Goal: Task Accomplishment & Management: Use online tool/utility

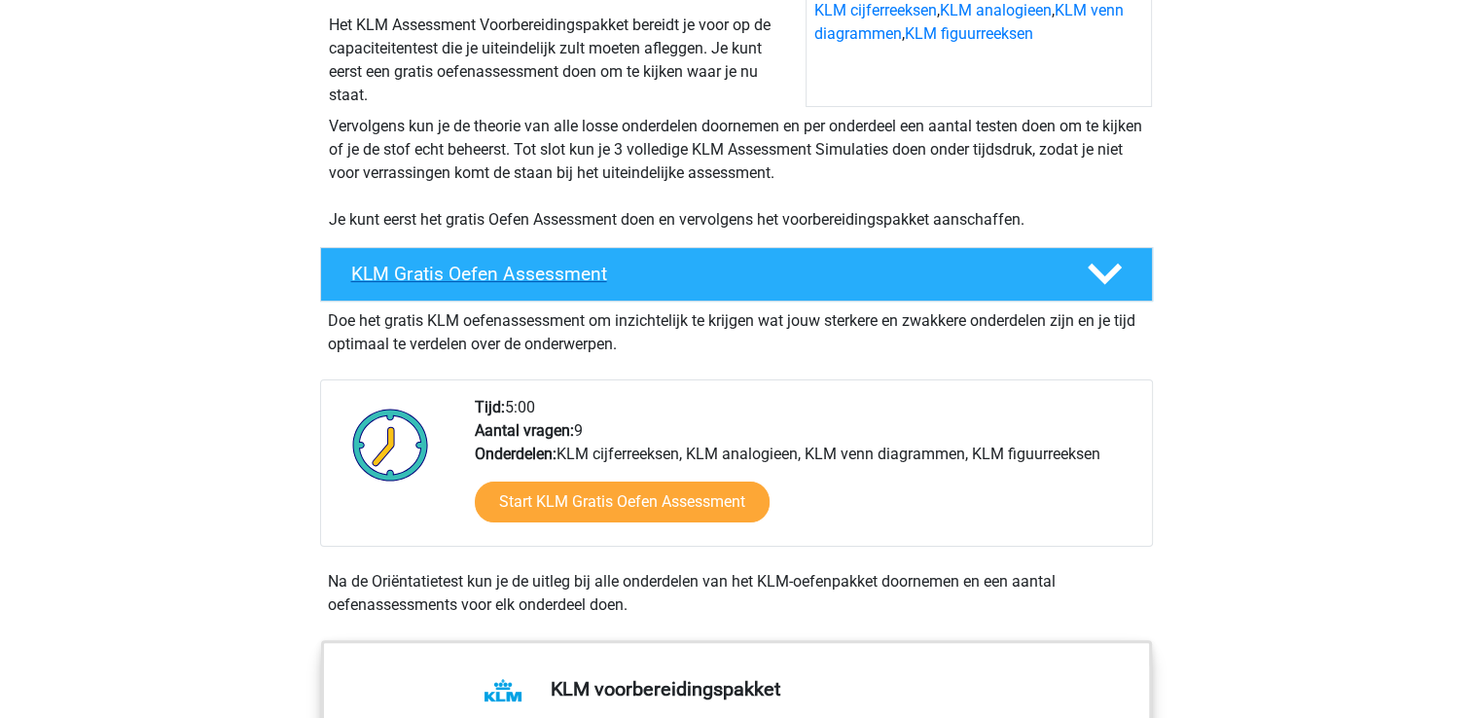
scroll to position [302, 0]
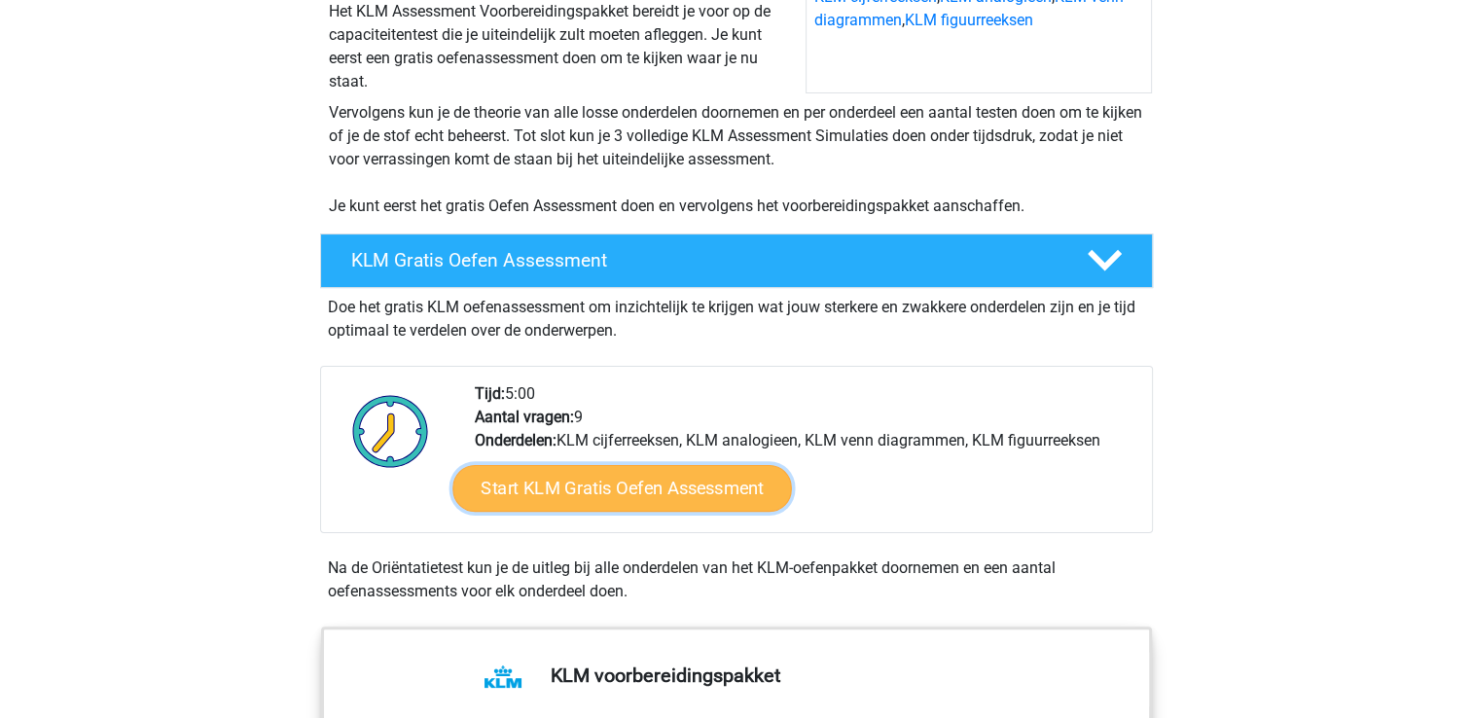
click at [629, 493] on link "Start KLM Gratis Oefen Assessment" at bounding box center [621, 487] width 339 height 47
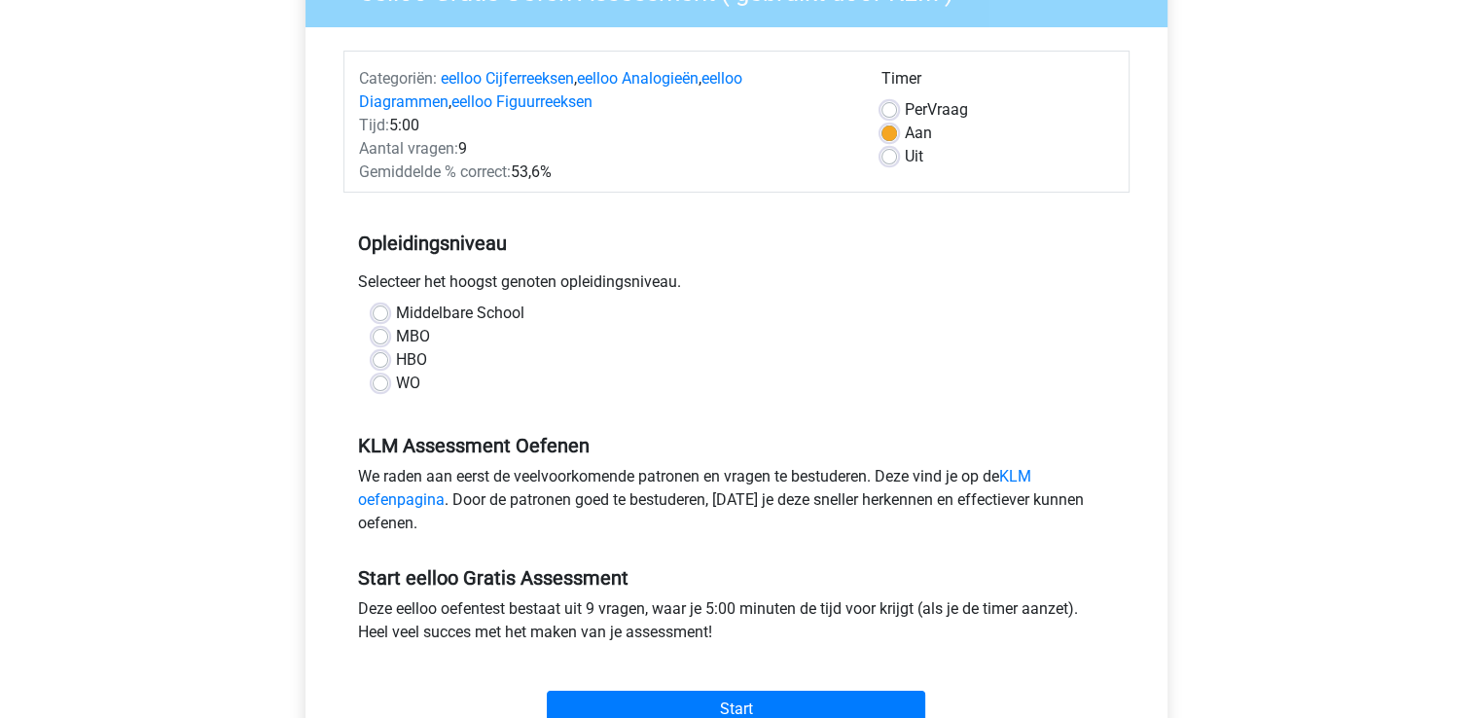
scroll to position [205, 0]
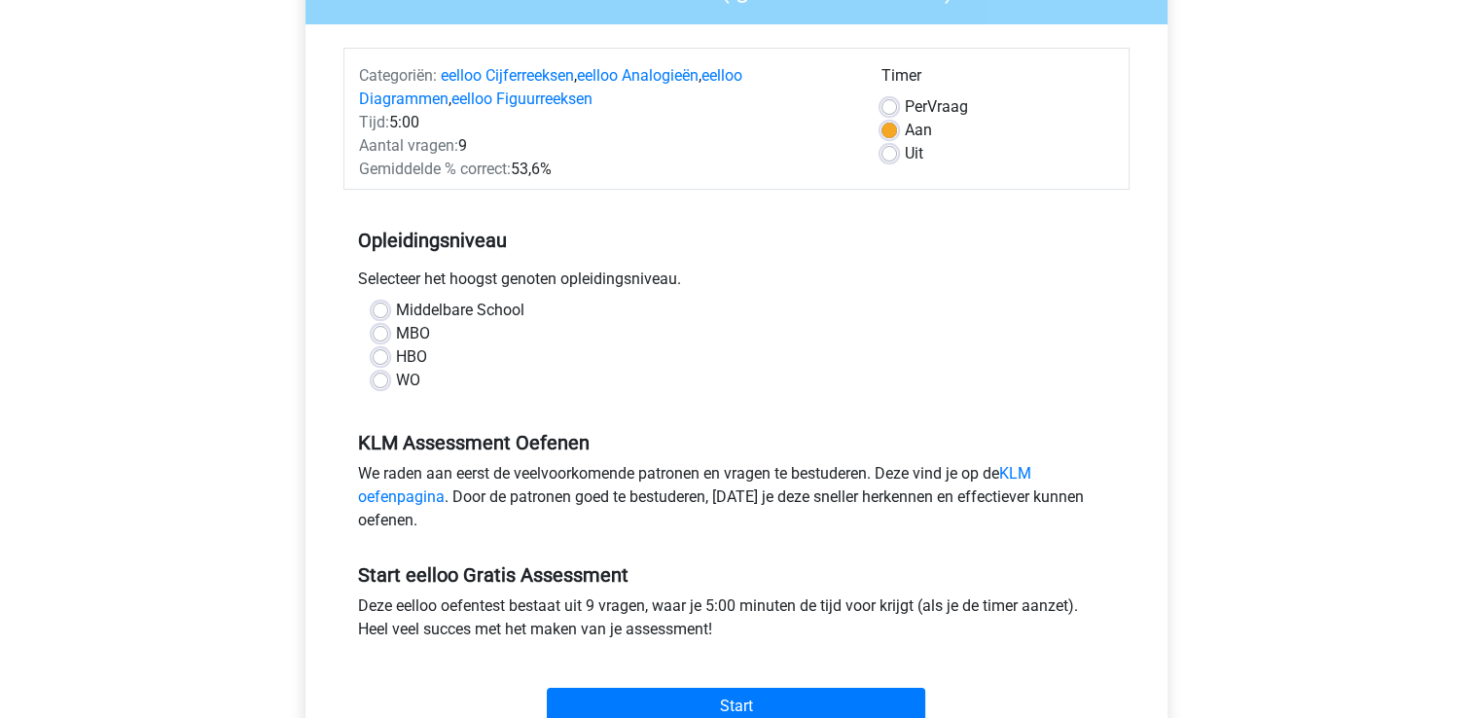
click at [396, 308] on label "Middelbare School" at bounding box center [460, 310] width 128 height 23
click at [374, 308] on input "Middelbare School" at bounding box center [381, 308] width 16 height 19
radio input "true"
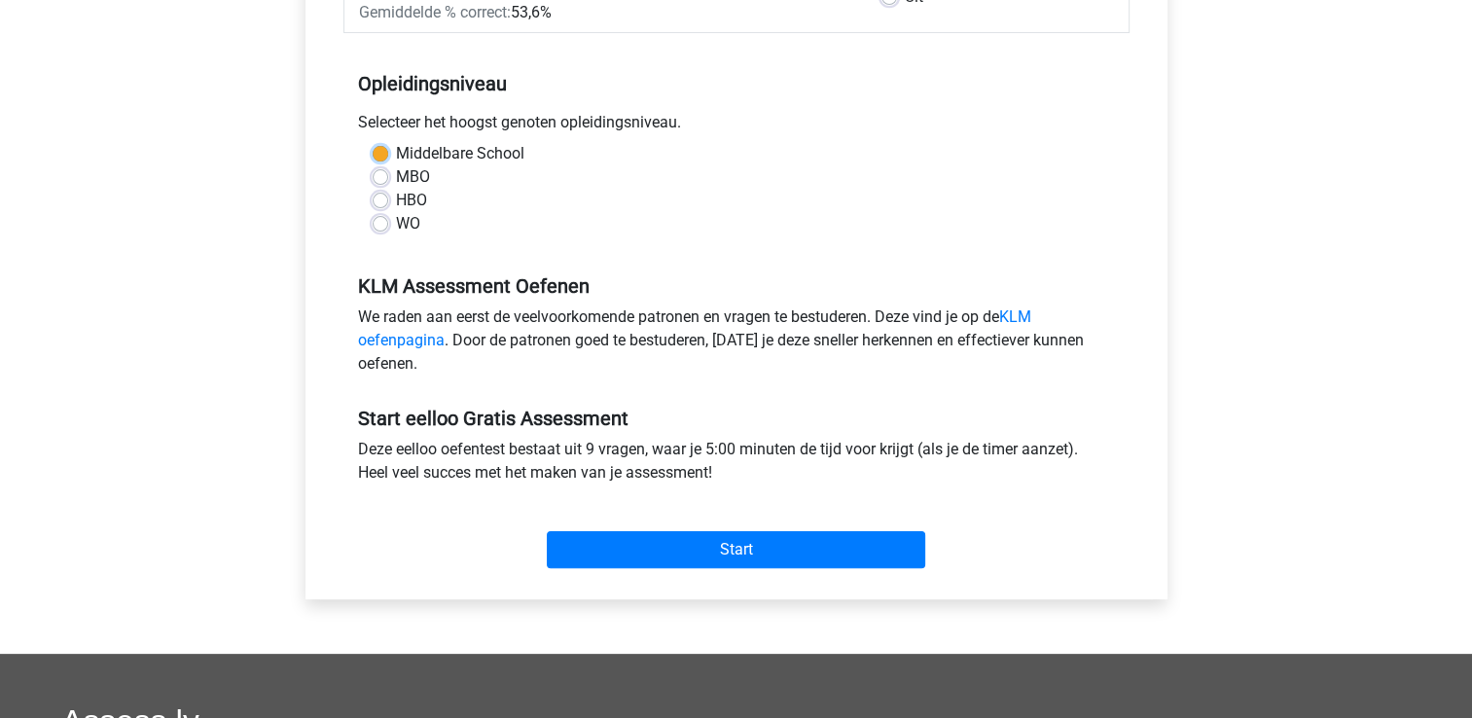
scroll to position [366, 0]
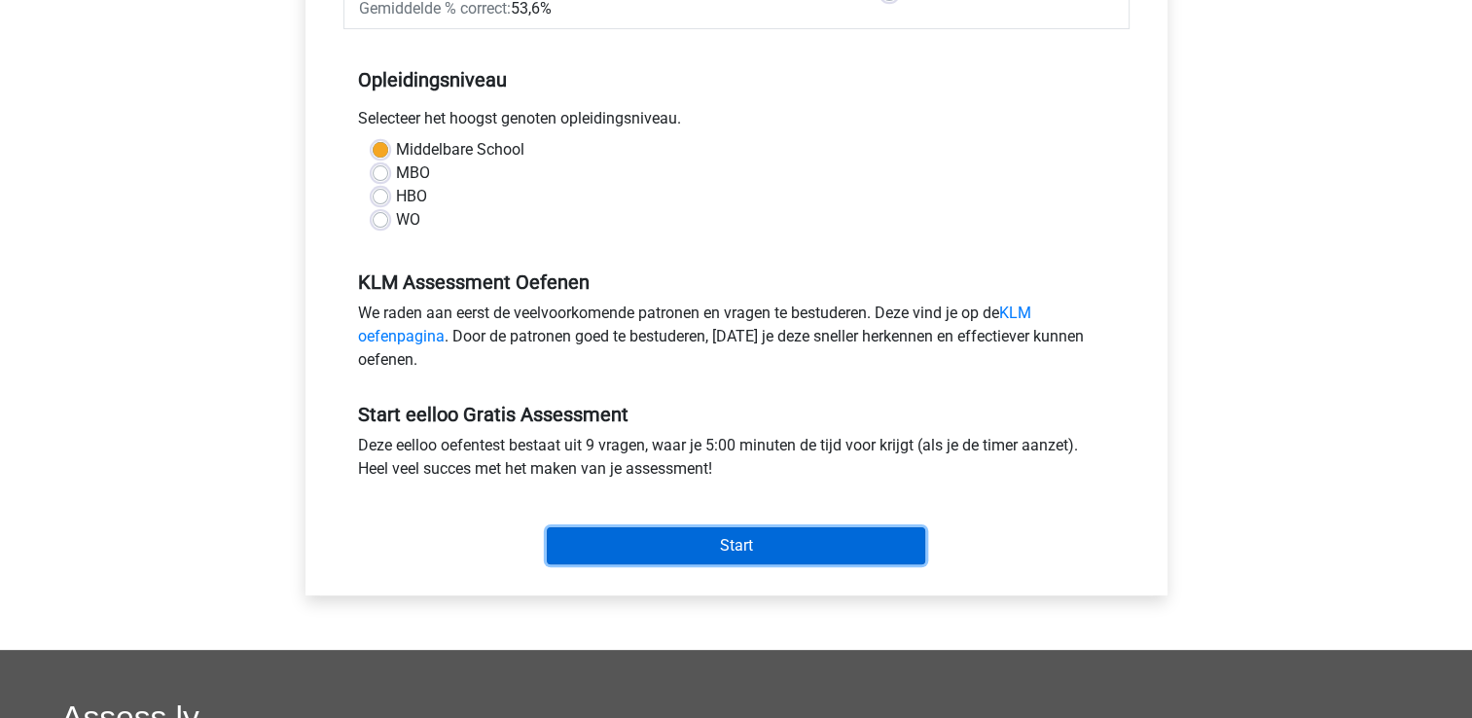
click at [680, 534] on input "Start" at bounding box center [736, 545] width 378 height 37
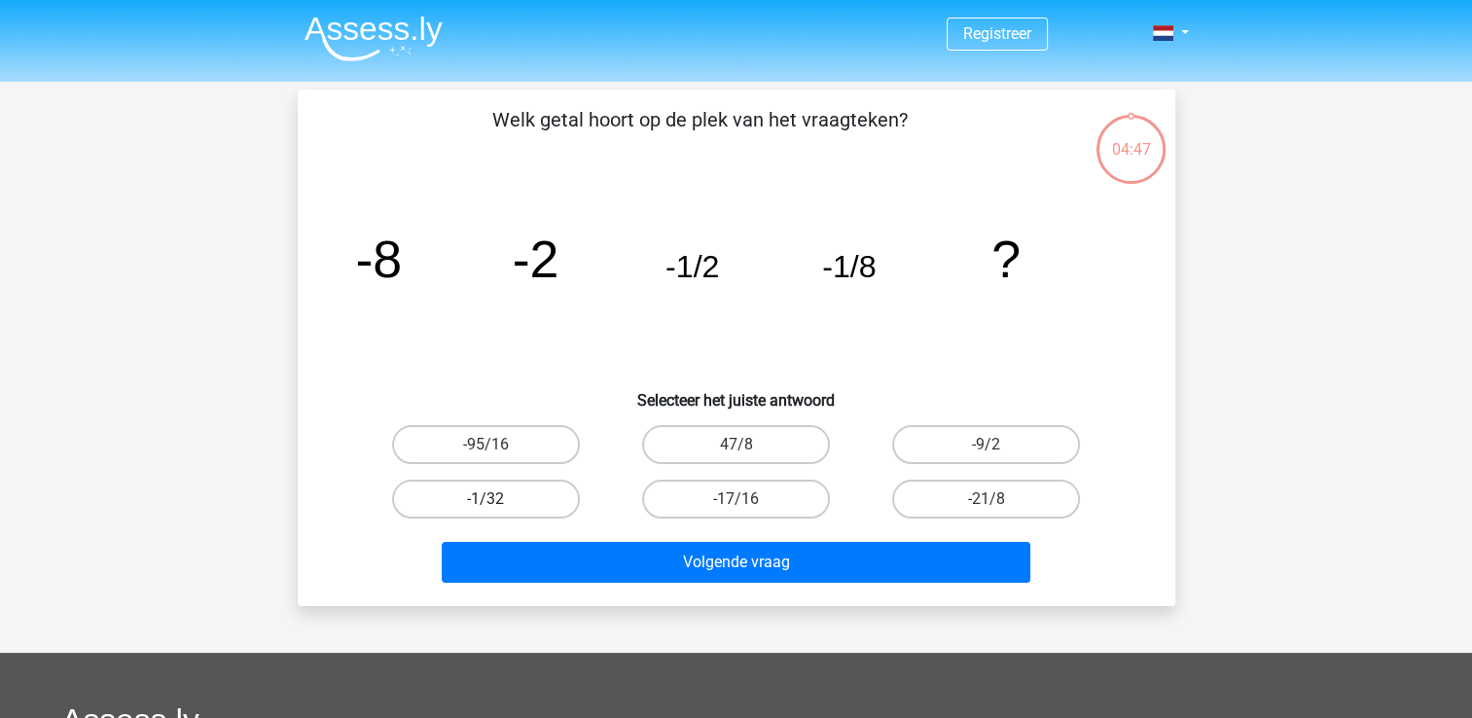
click at [512, 497] on label "-1/32" at bounding box center [486, 499] width 188 height 39
click at [498, 499] on input "-1/32" at bounding box center [491, 505] width 13 height 13
radio input "true"
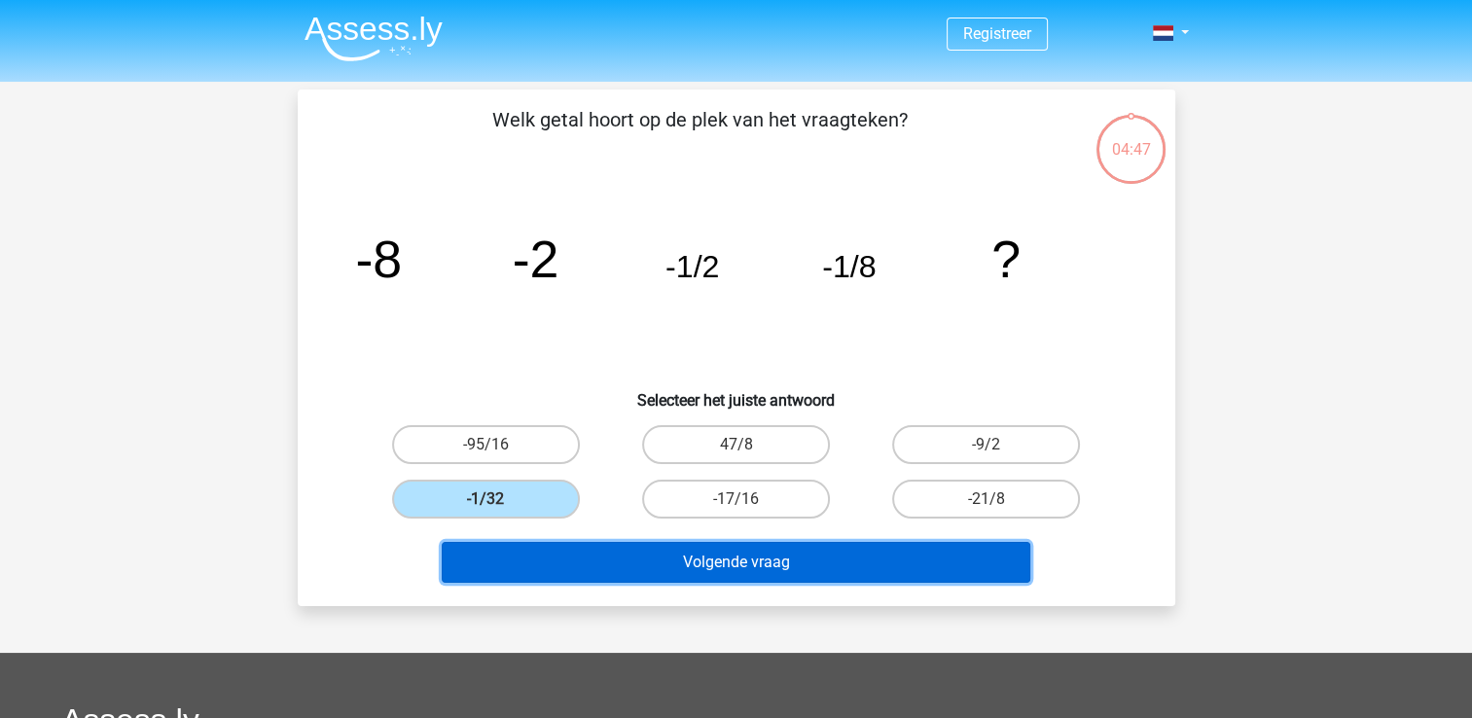
click at [671, 565] on button "Volgende vraag" at bounding box center [736, 562] width 589 height 41
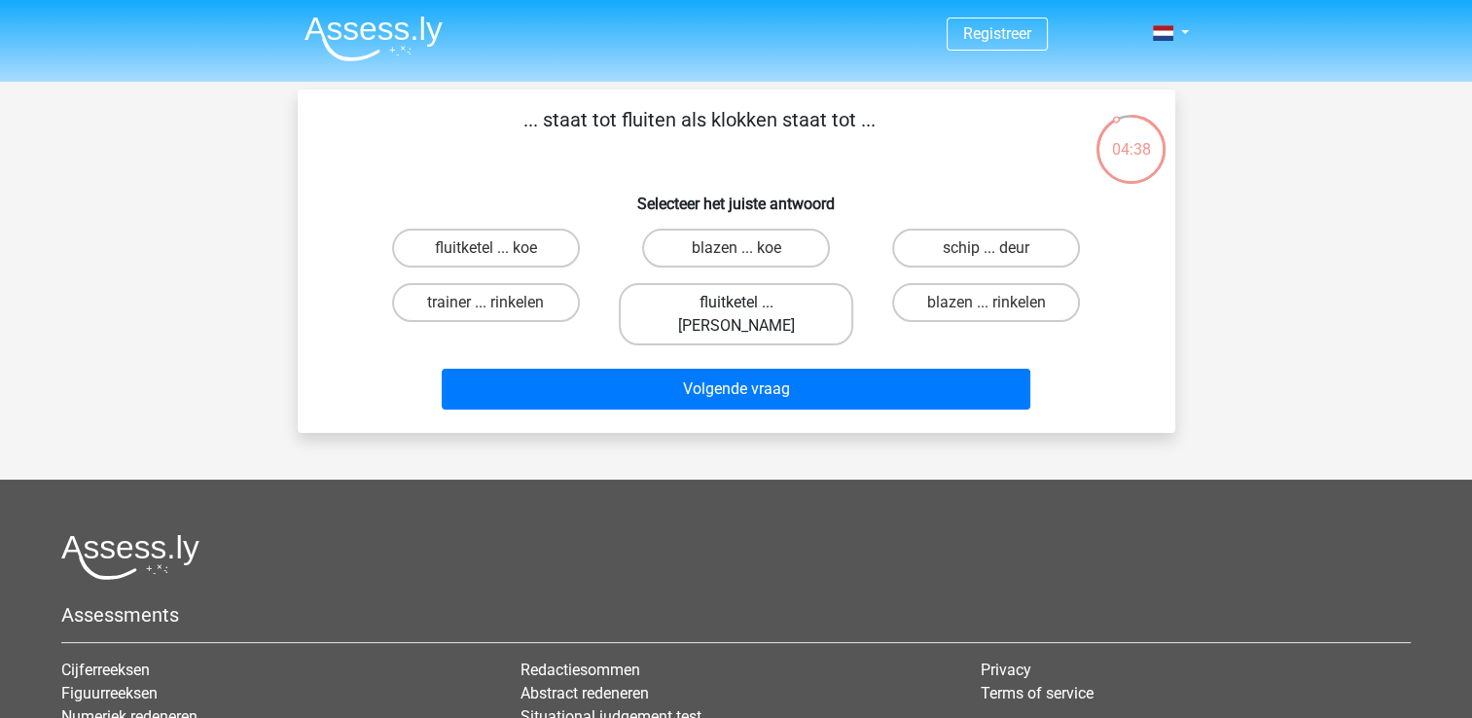
click at [763, 302] on label "fluitketel ... luiden" at bounding box center [736, 314] width 234 height 62
click at [748, 303] on input "fluitketel ... luiden" at bounding box center [742, 309] width 13 height 13
radio input "true"
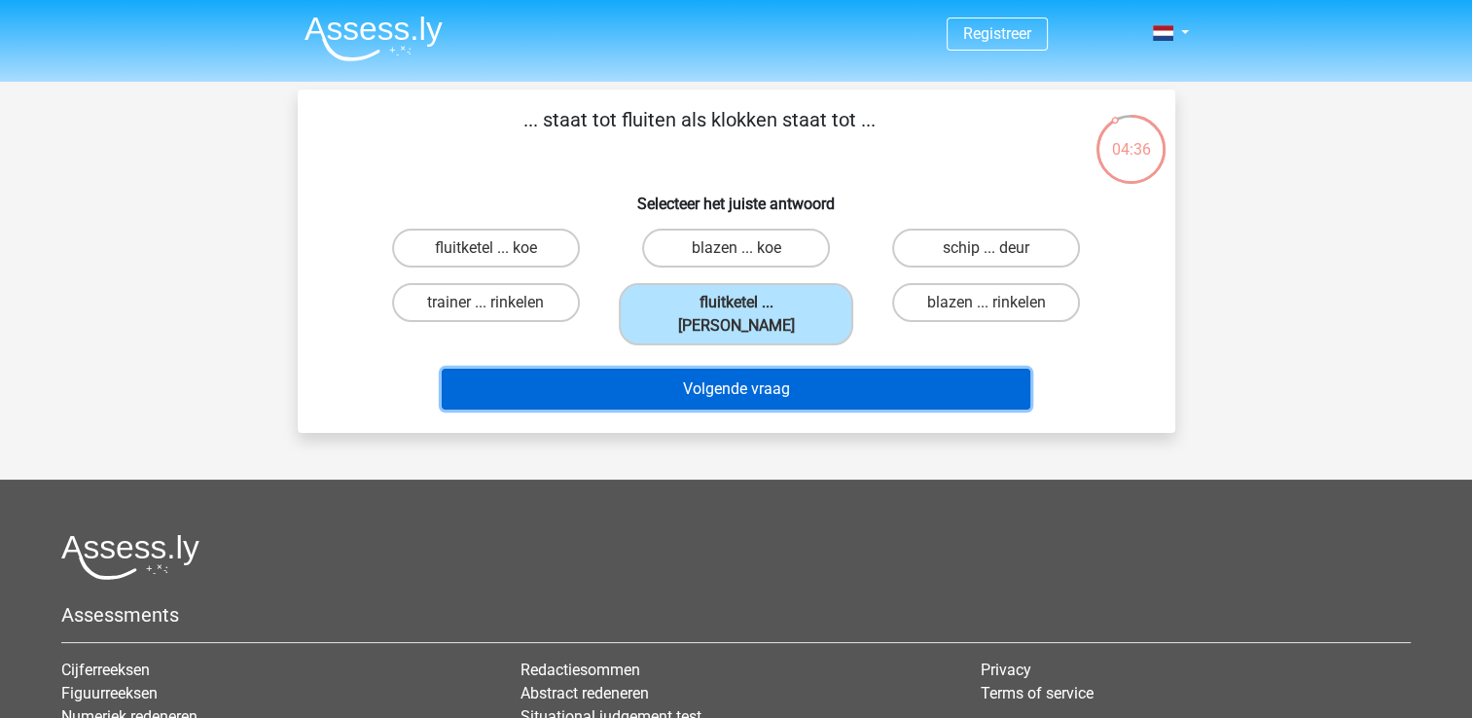
click at [820, 371] on button "Volgende vraag" at bounding box center [736, 389] width 589 height 41
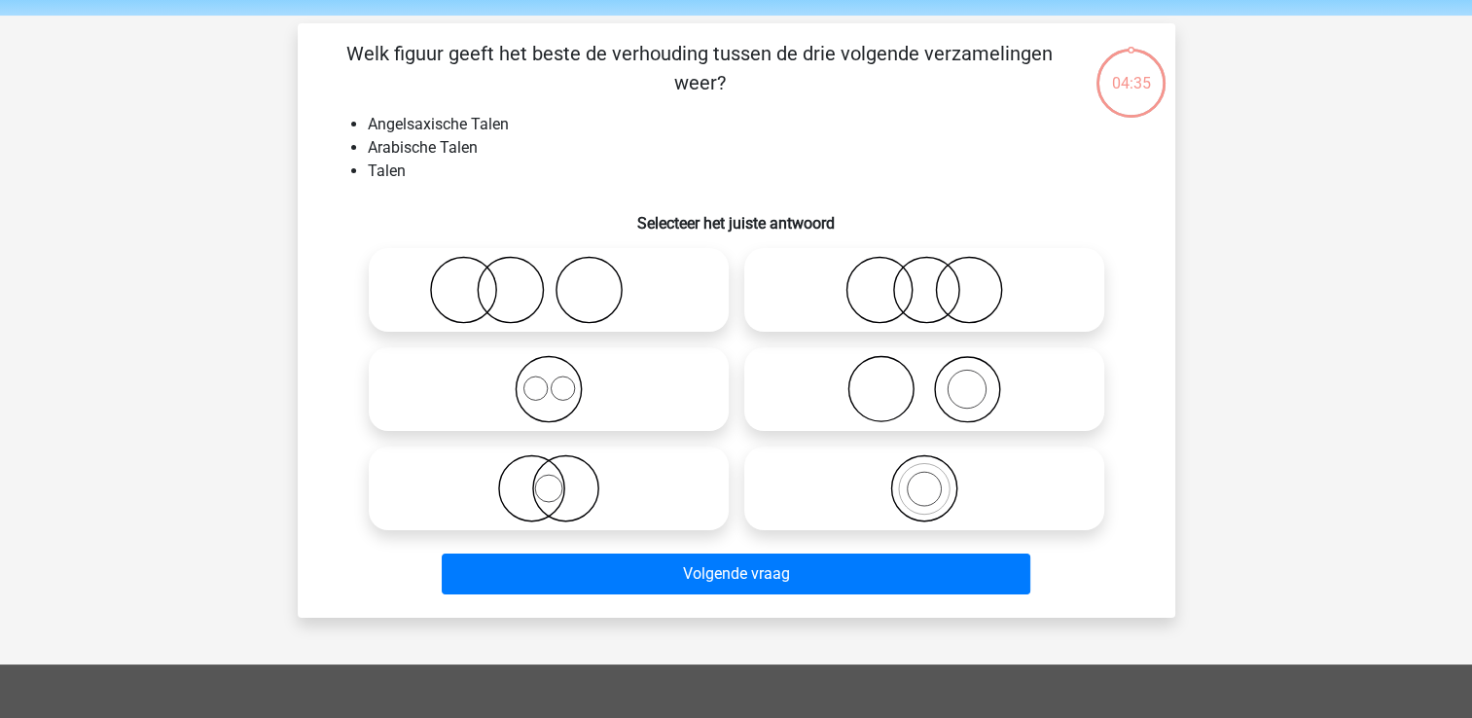
scroll to position [90, 0]
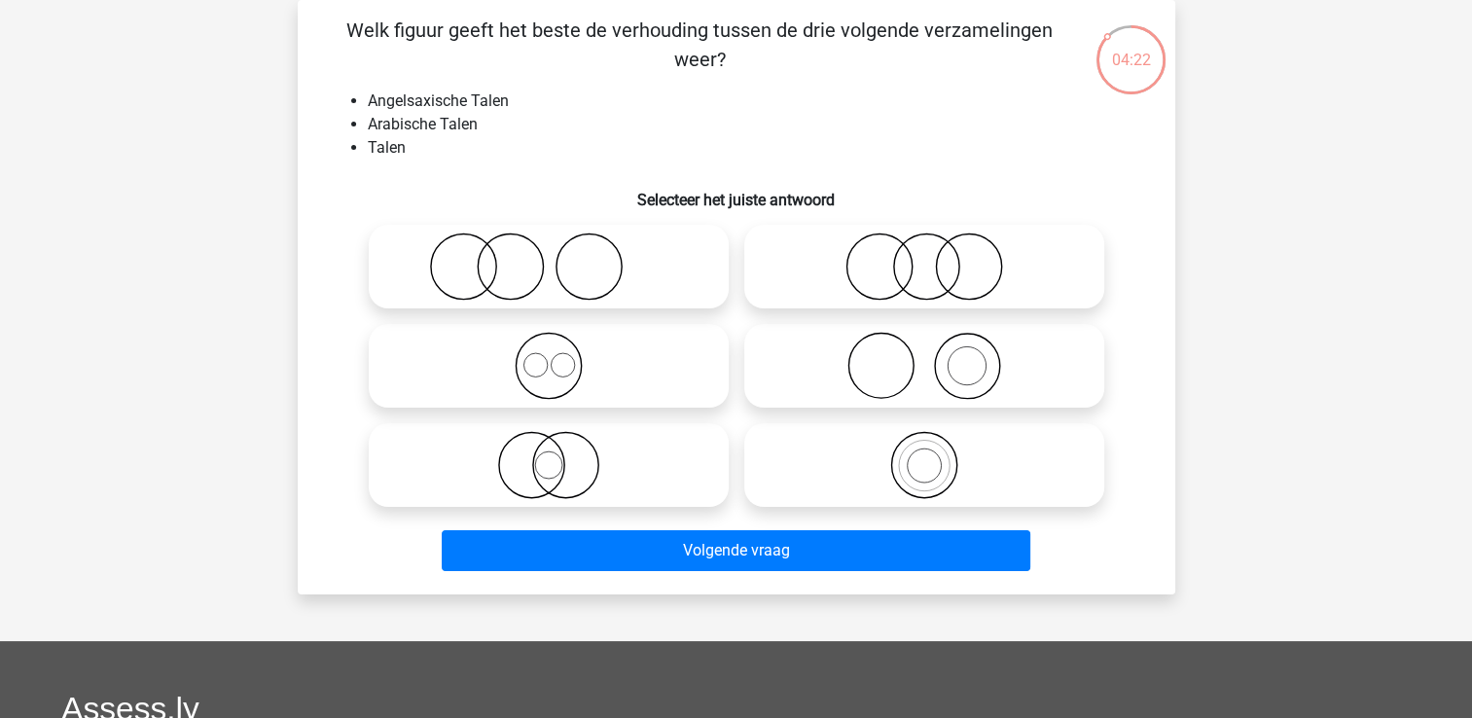
click at [616, 270] on icon at bounding box center [549, 267] width 344 height 68
click at [561, 257] on input "radio" at bounding box center [555, 250] width 13 height 13
radio input "true"
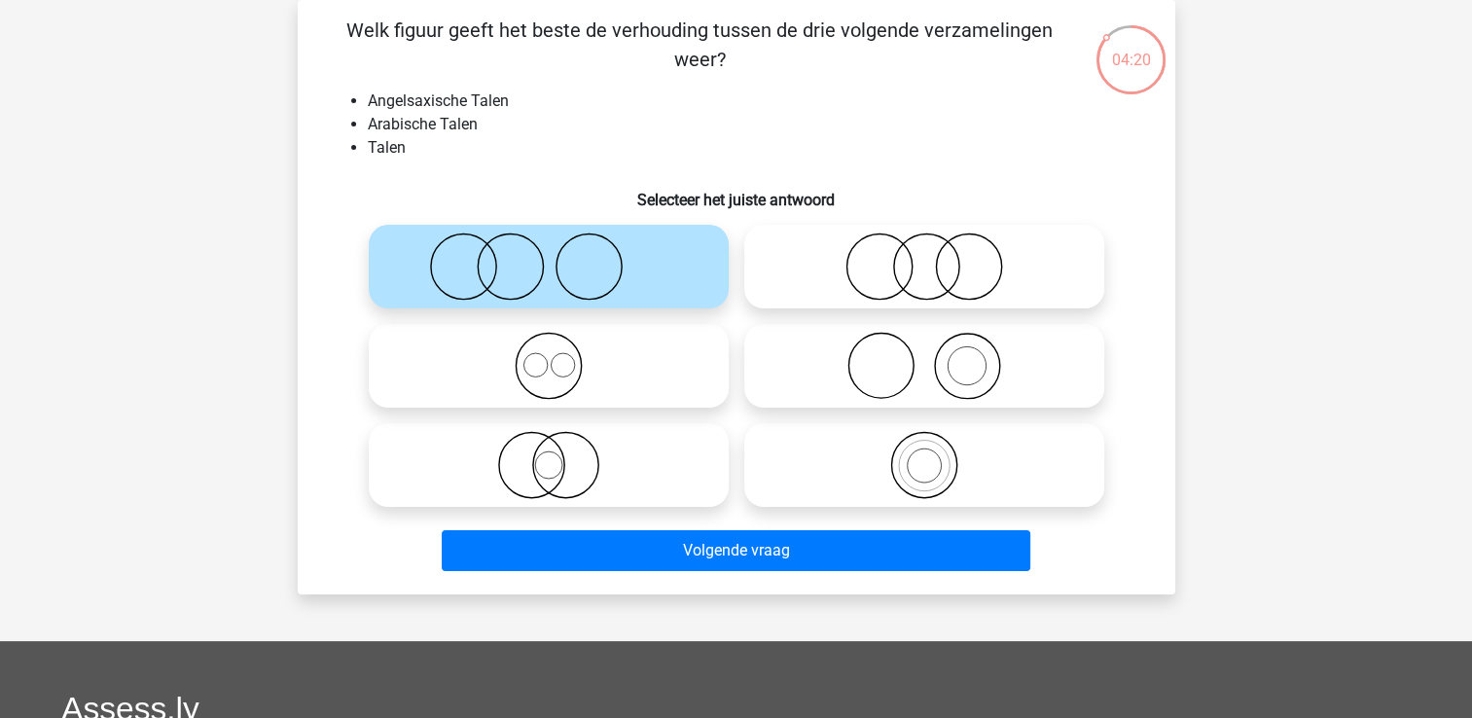
click at [615, 374] on icon at bounding box center [549, 366] width 344 height 68
click at [561, 356] on input "radio" at bounding box center [555, 349] width 13 height 13
radio input "true"
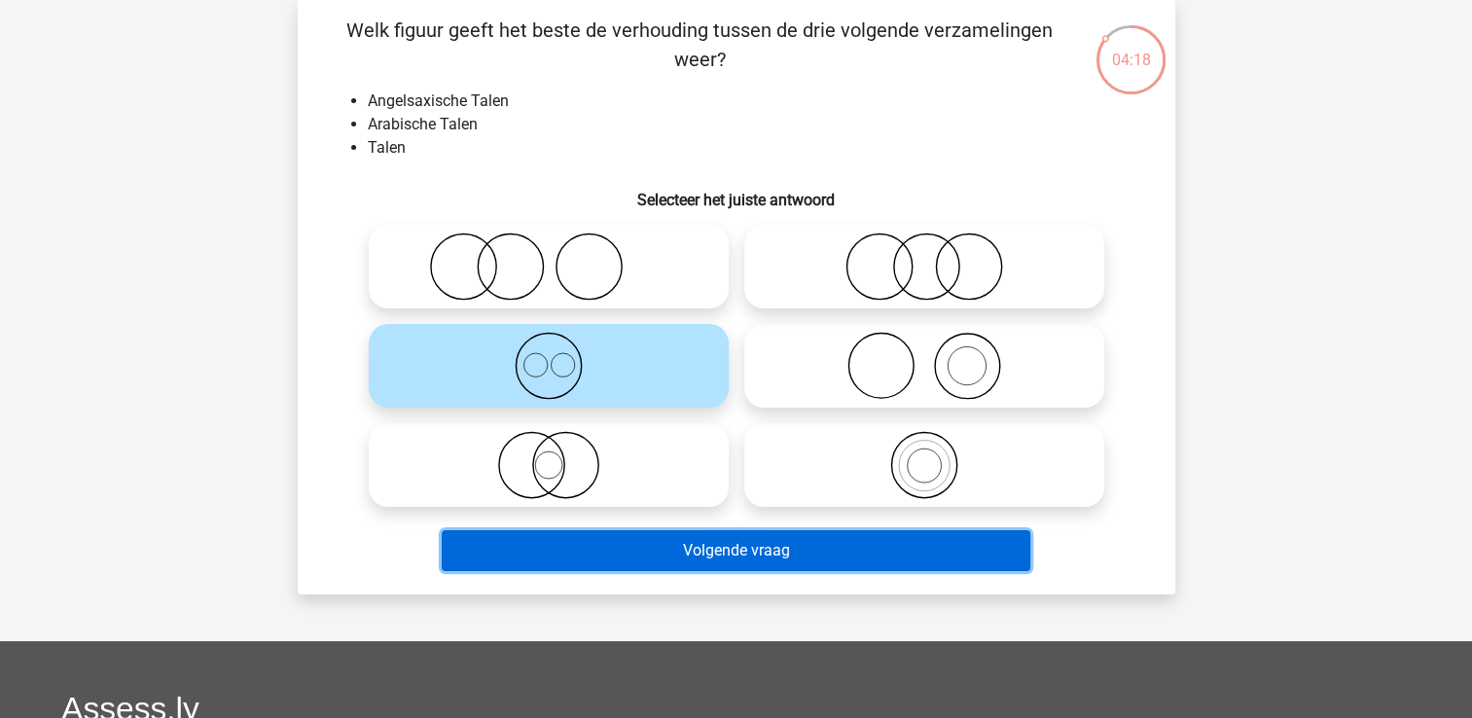
click at [692, 540] on button "Volgende vraag" at bounding box center [736, 550] width 589 height 41
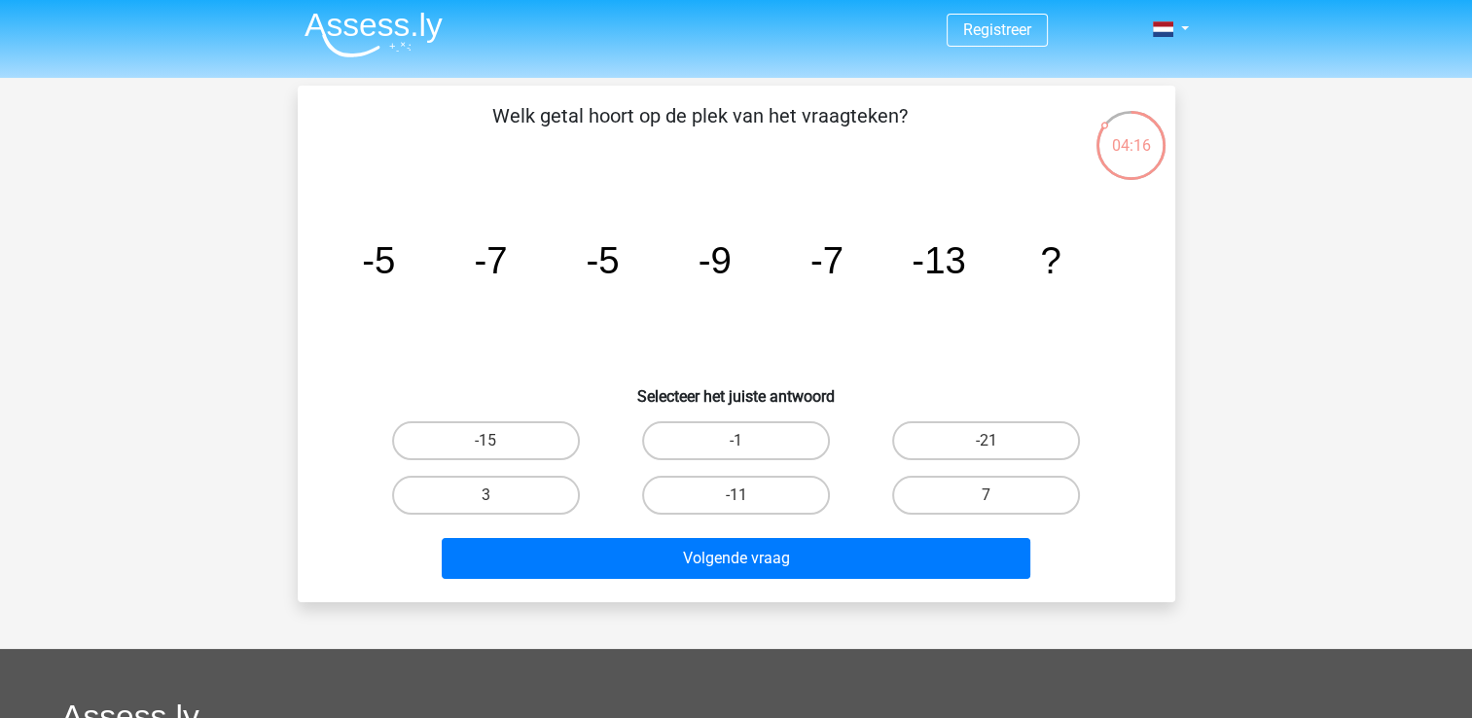
scroll to position [0, 0]
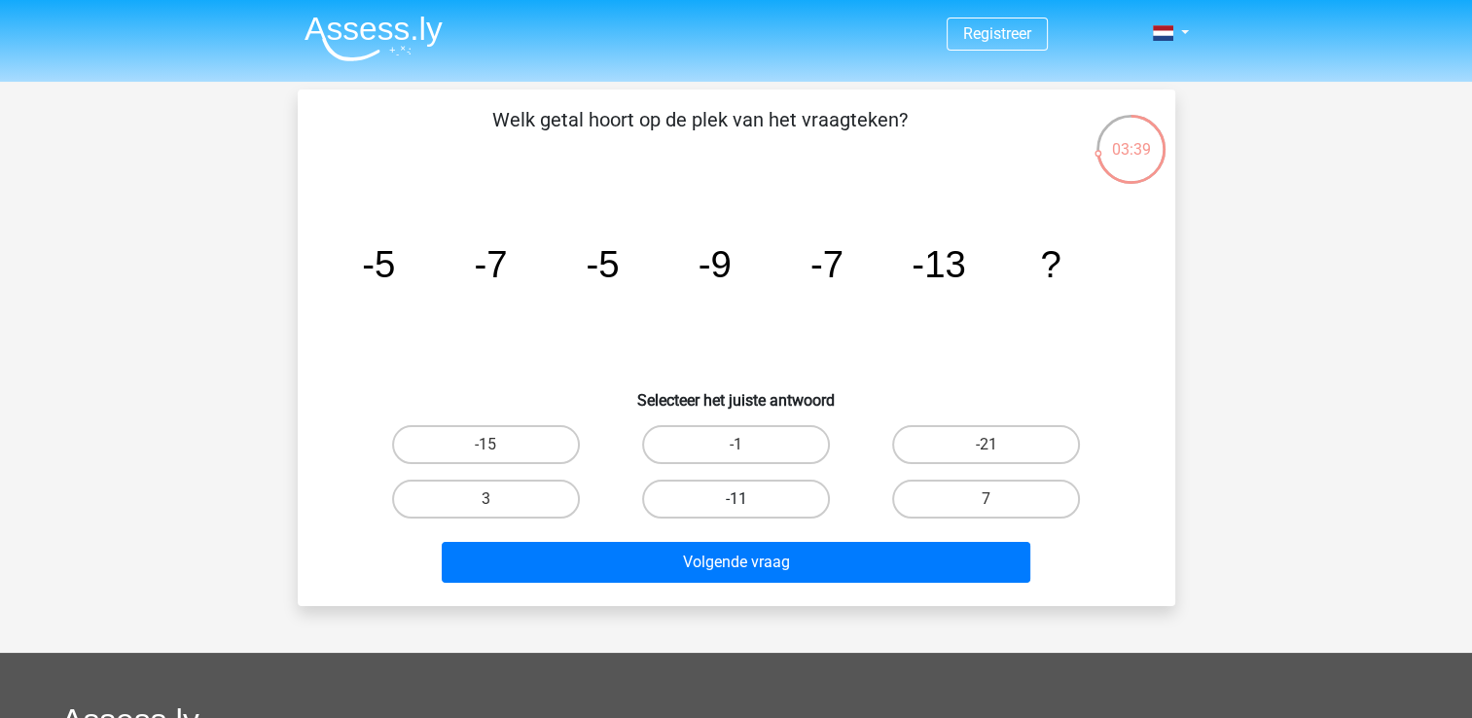
click at [742, 496] on label "-11" at bounding box center [736, 499] width 188 height 39
click at [742, 499] on input "-11" at bounding box center [742, 505] width 13 height 13
radio input "true"
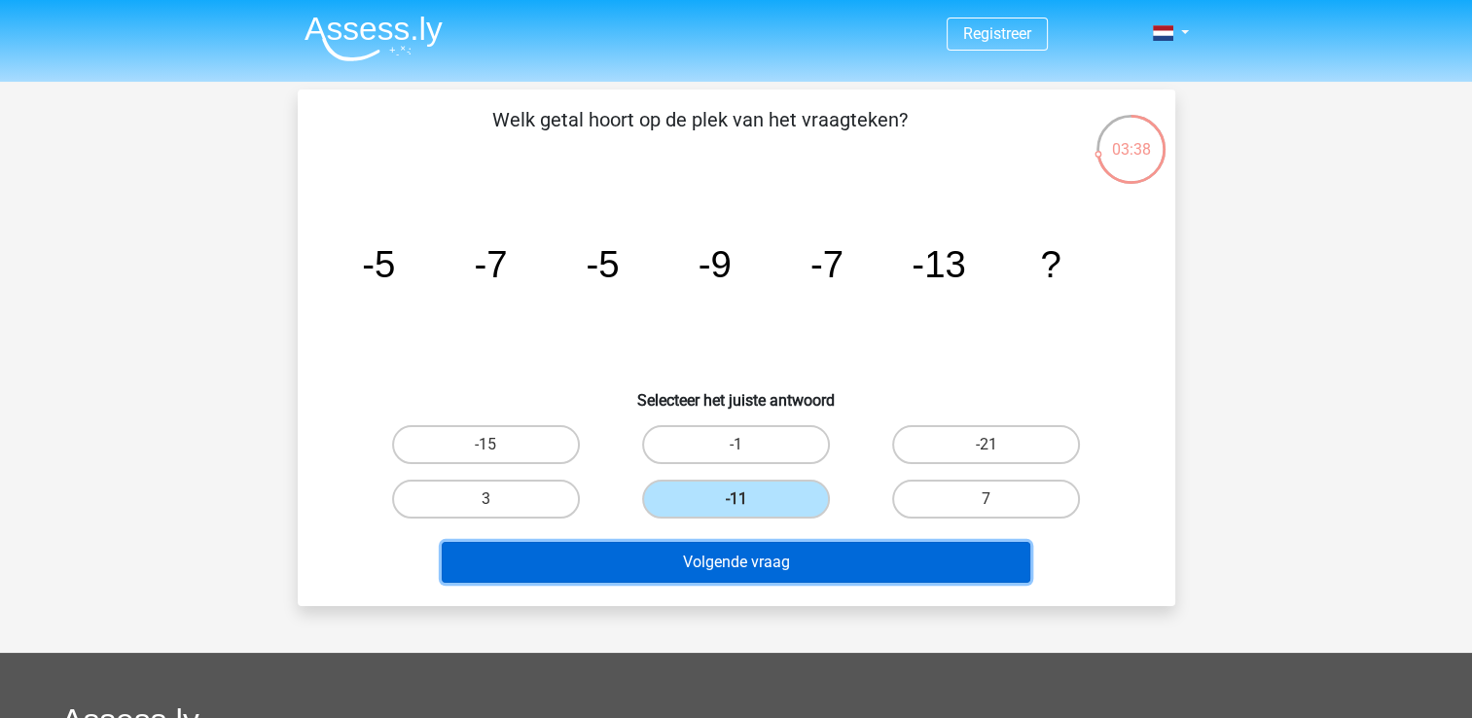
click at [772, 573] on button "Volgende vraag" at bounding box center [736, 562] width 589 height 41
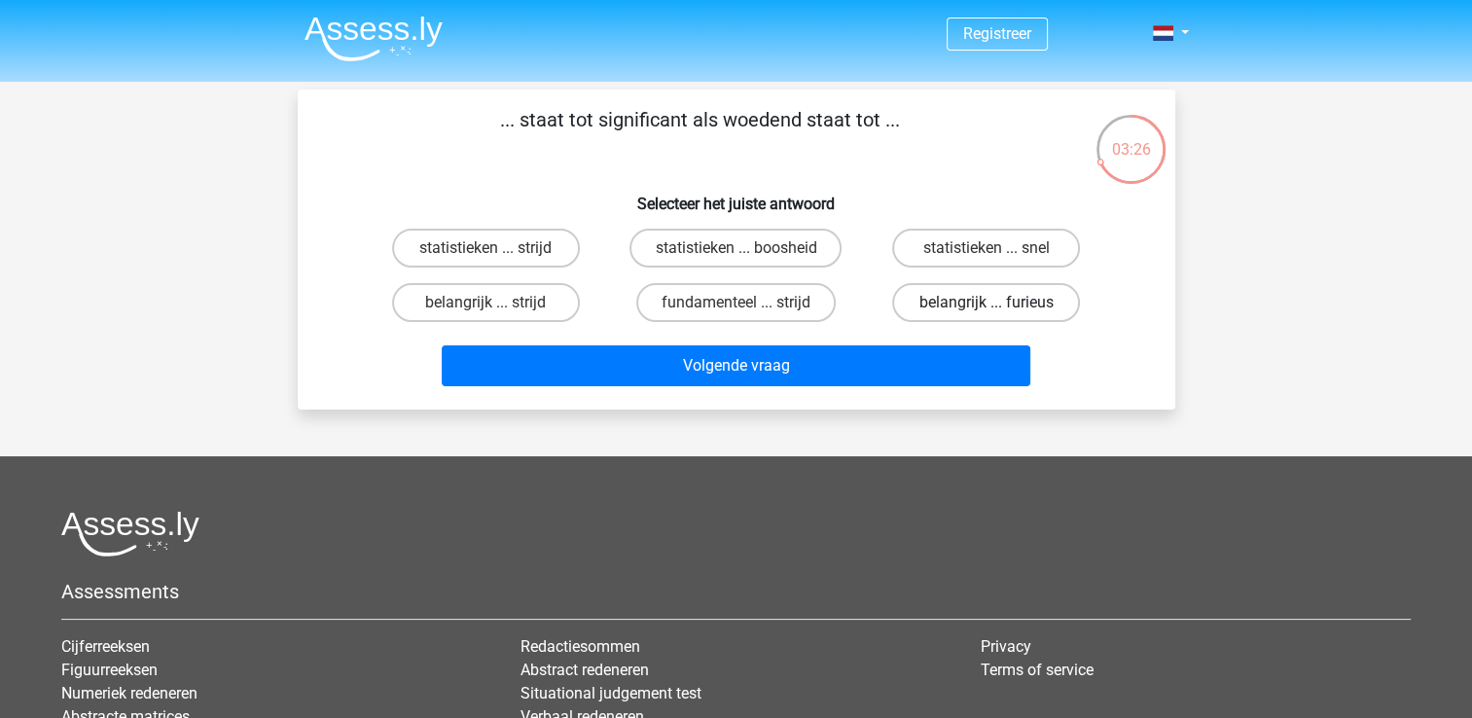
click at [985, 305] on label "belangrijk ... furieus" at bounding box center [986, 302] width 188 height 39
click at [987, 305] on input "belangrijk ... furieus" at bounding box center [993, 309] width 13 height 13
radio input "true"
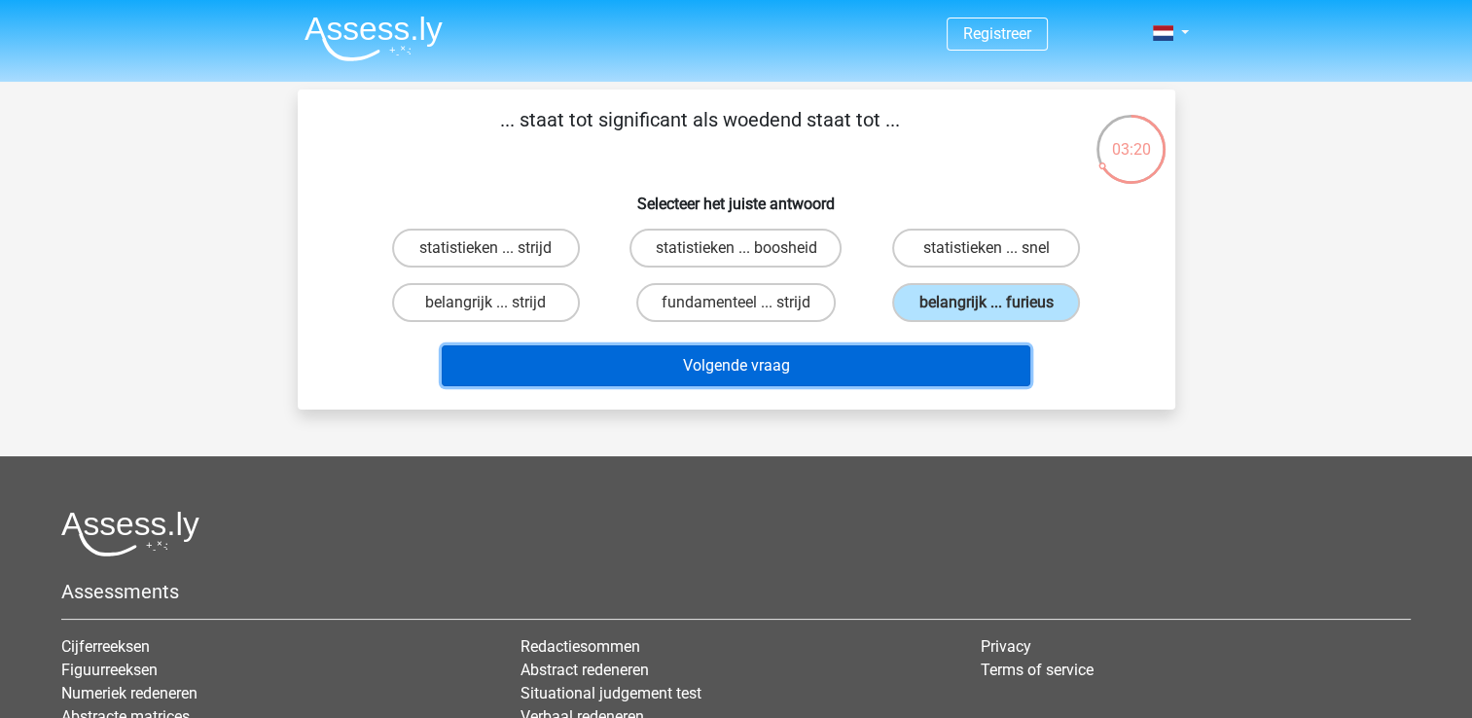
click at [810, 360] on button "Volgende vraag" at bounding box center [736, 365] width 589 height 41
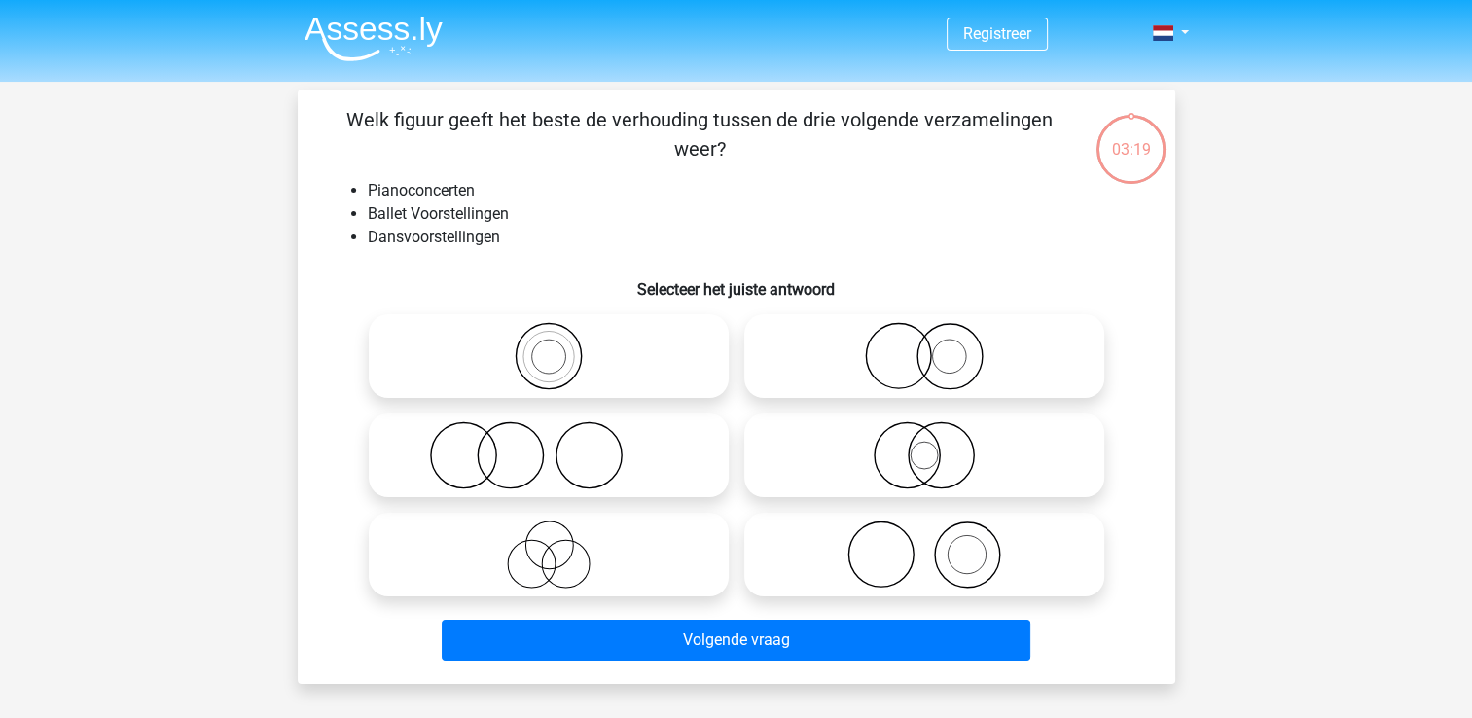
scroll to position [90, 0]
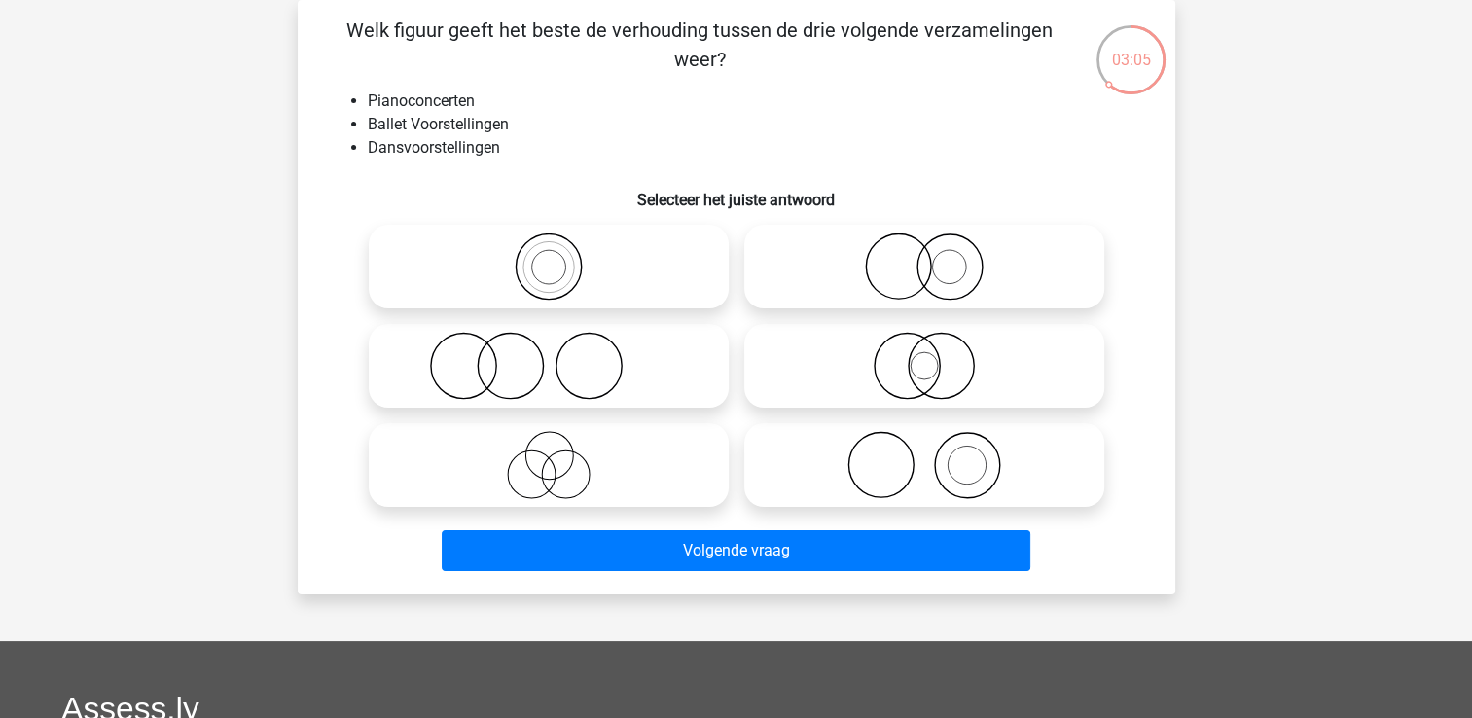
click at [640, 356] on icon at bounding box center [549, 366] width 344 height 68
click at [561, 356] on input "radio" at bounding box center [555, 349] width 13 height 13
radio input "true"
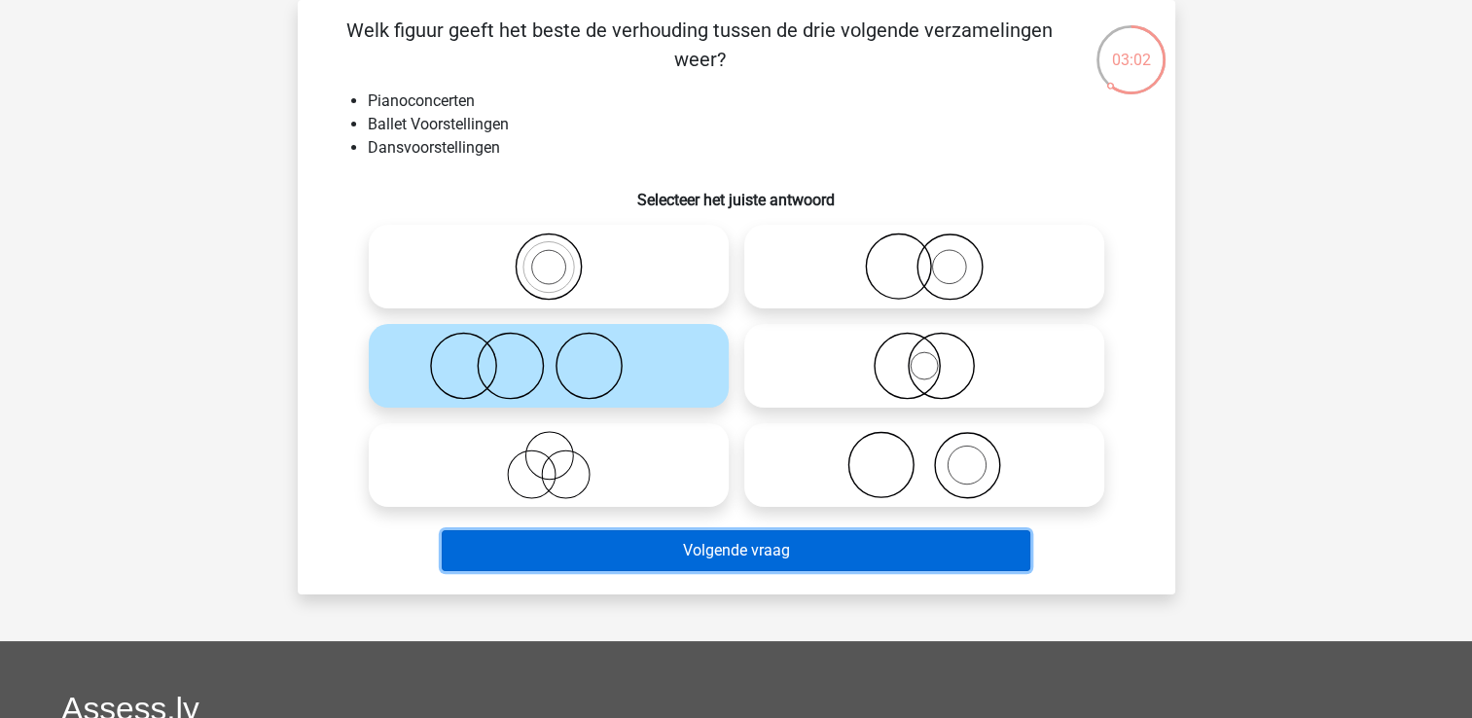
click at [700, 541] on button "Volgende vraag" at bounding box center [736, 550] width 589 height 41
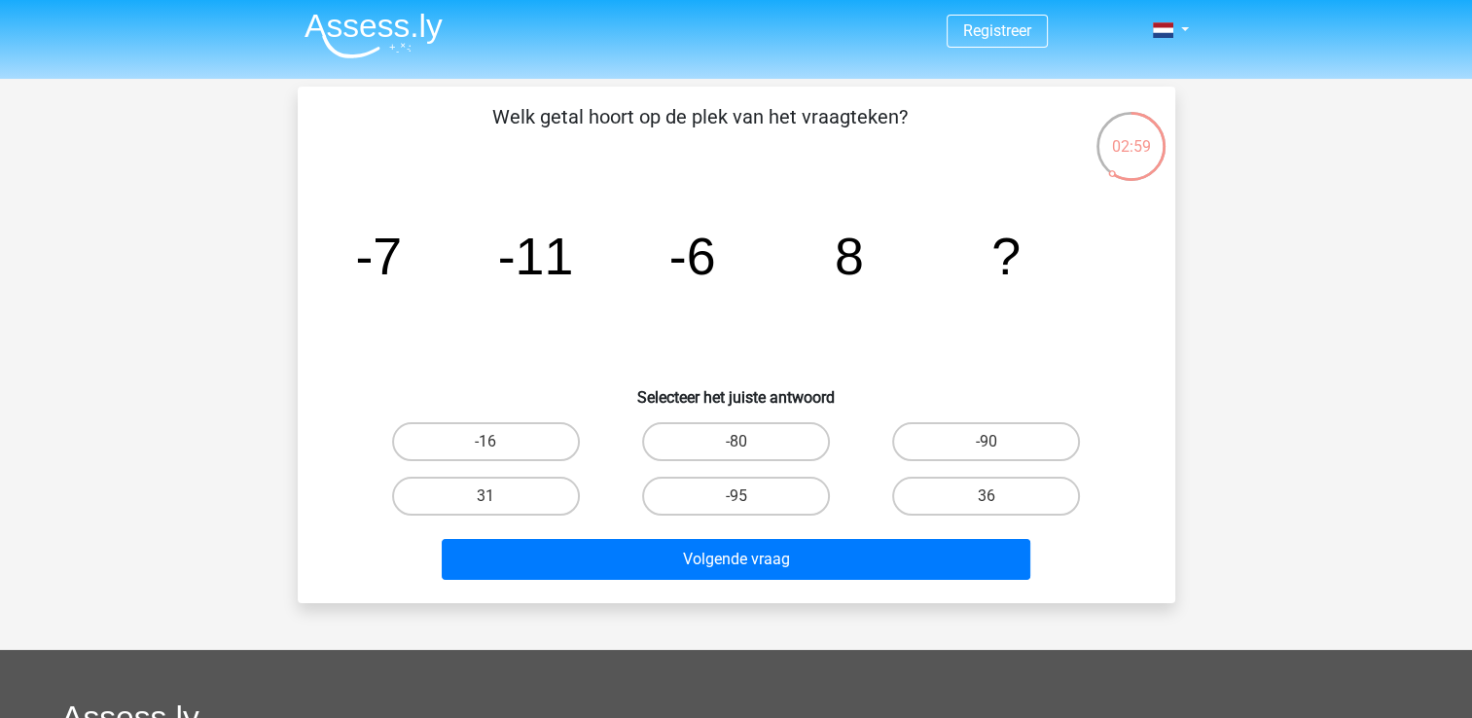
scroll to position [0, 0]
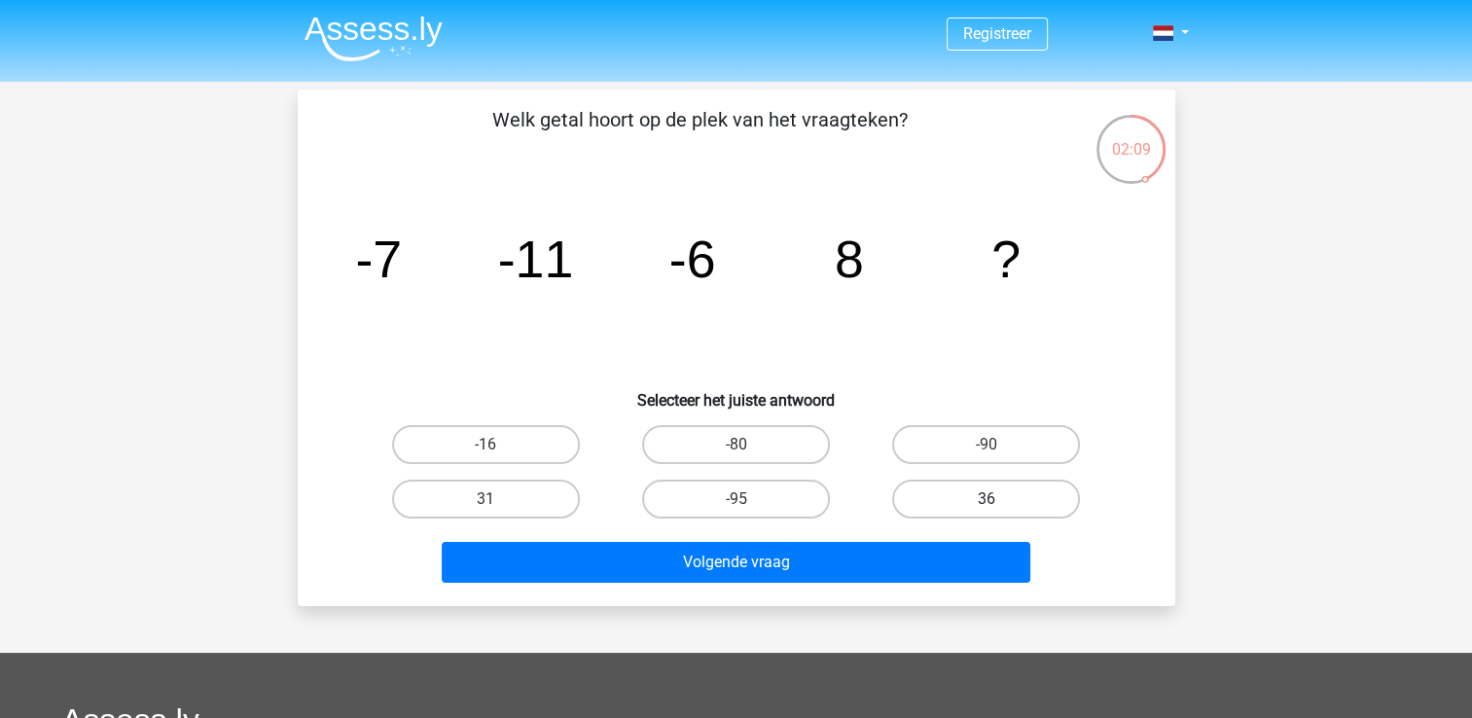
click at [911, 490] on label "36" at bounding box center [986, 499] width 188 height 39
click at [987, 499] on input "36" at bounding box center [993, 505] width 13 height 13
radio input "true"
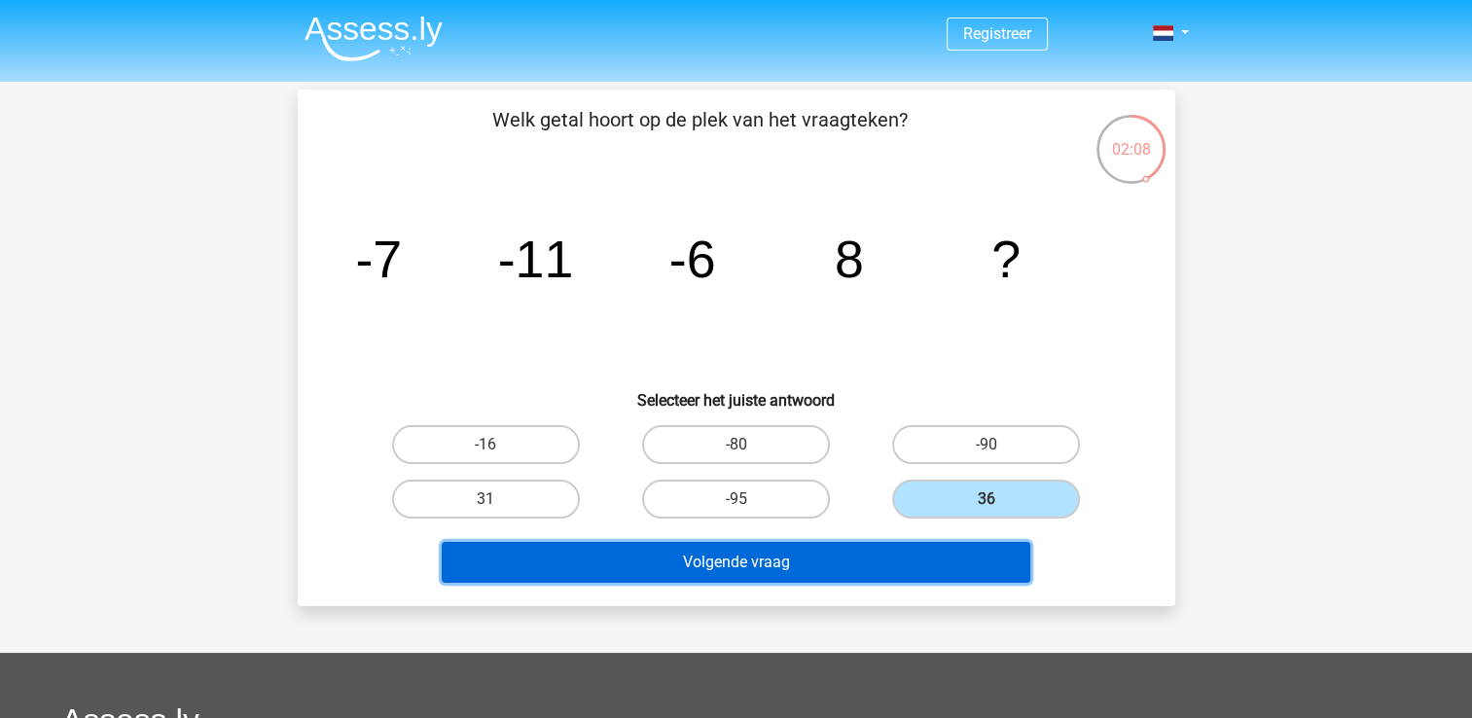
click at [724, 555] on button "Volgende vraag" at bounding box center [736, 562] width 589 height 41
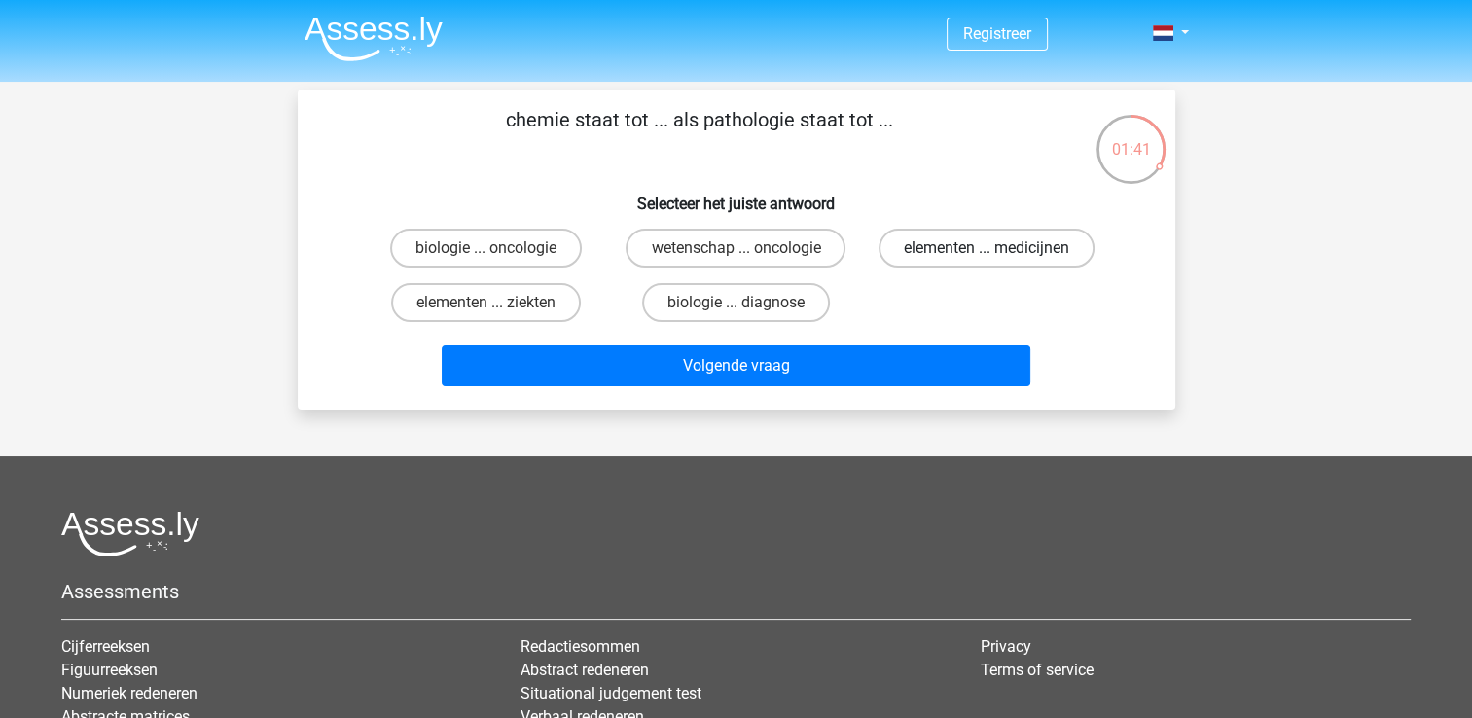
click at [961, 254] on label "elementen ... medicijnen" at bounding box center [987, 248] width 216 height 39
click at [987, 254] on input "elementen ... medicijnen" at bounding box center [993, 254] width 13 height 13
radio input "true"
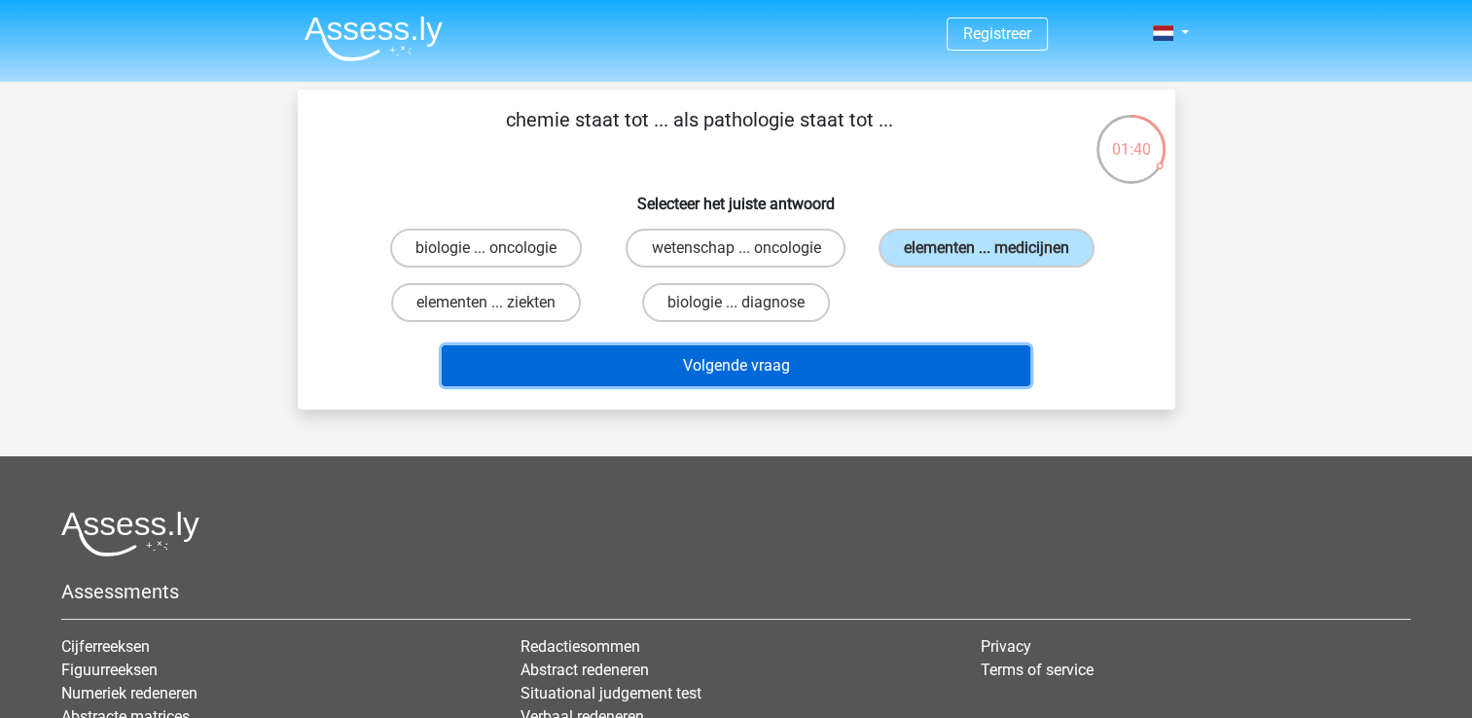
click at [760, 358] on button "Volgende vraag" at bounding box center [736, 365] width 589 height 41
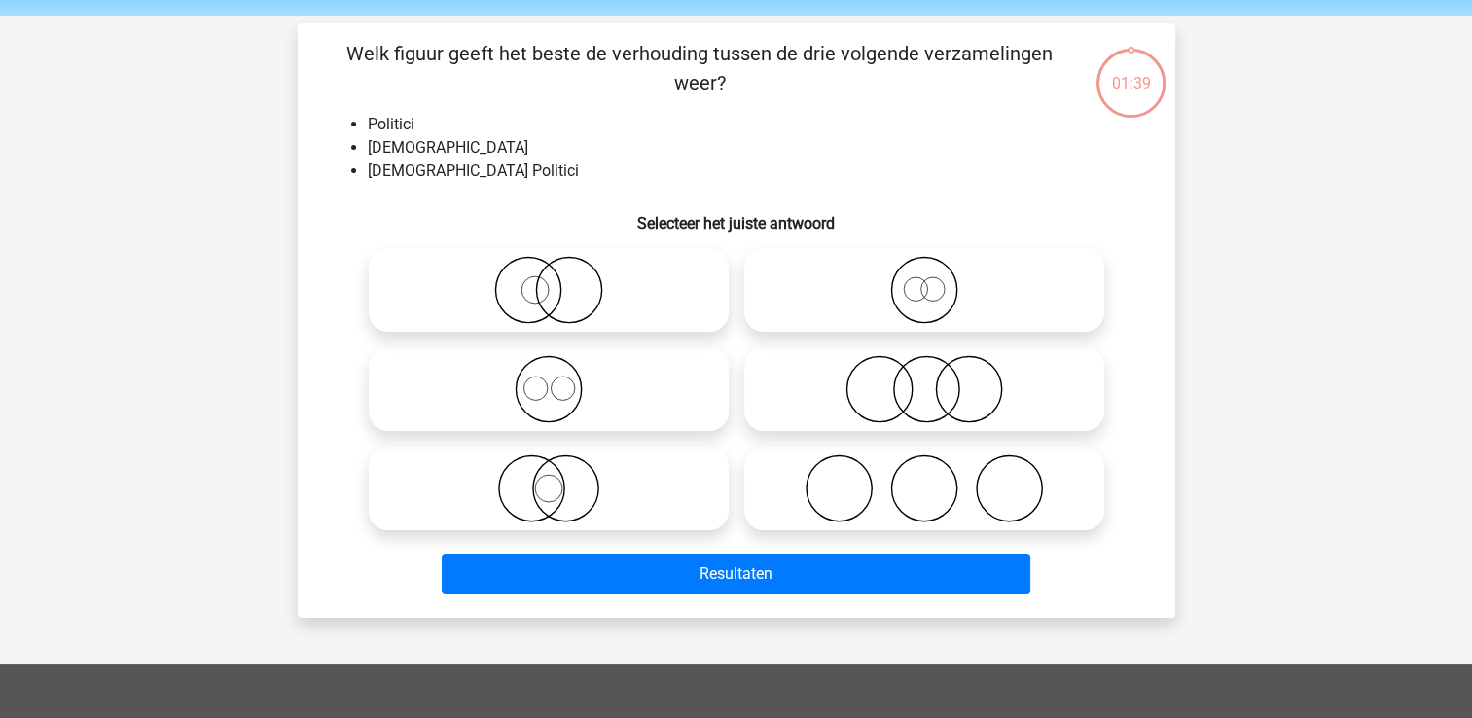
scroll to position [90, 0]
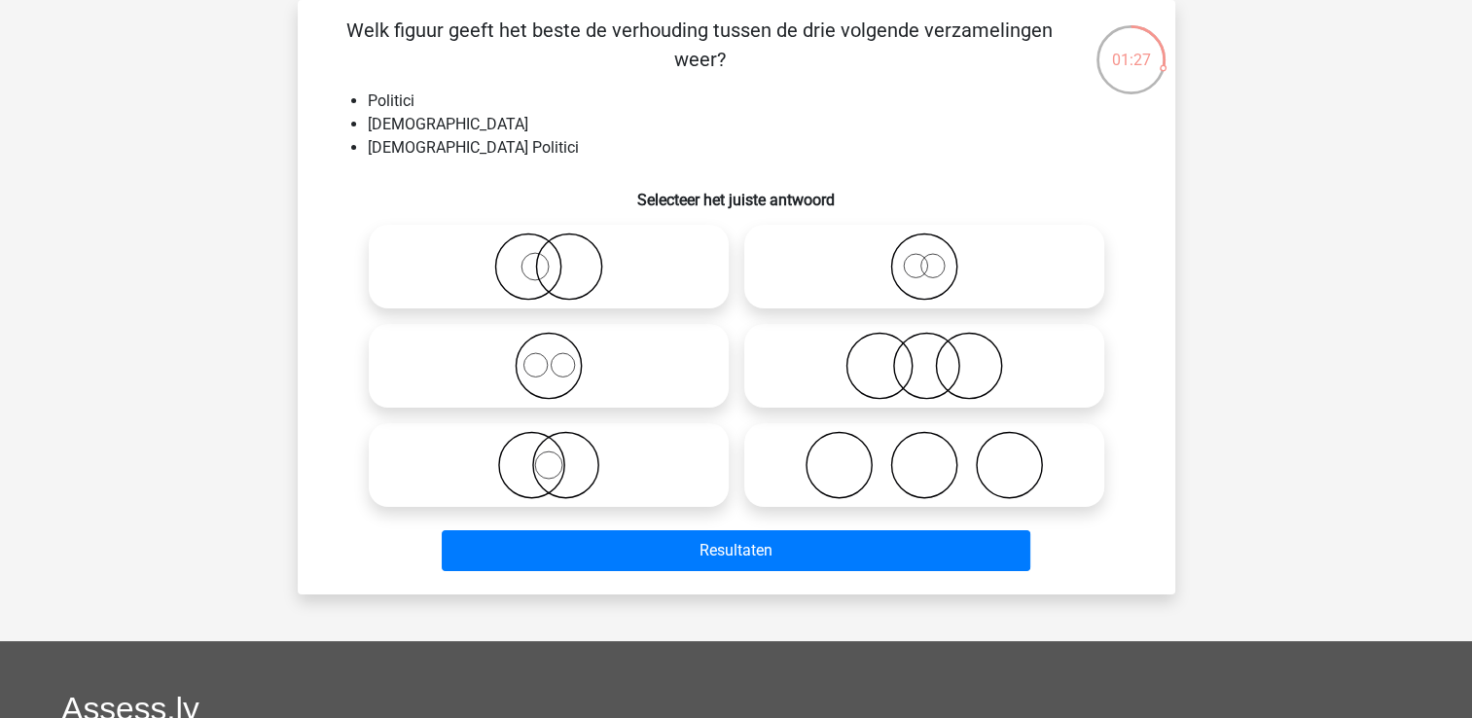
click at [909, 395] on icon at bounding box center [924, 366] width 344 height 68
click at [924, 356] on input "radio" at bounding box center [930, 349] width 13 height 13
radio input "true"
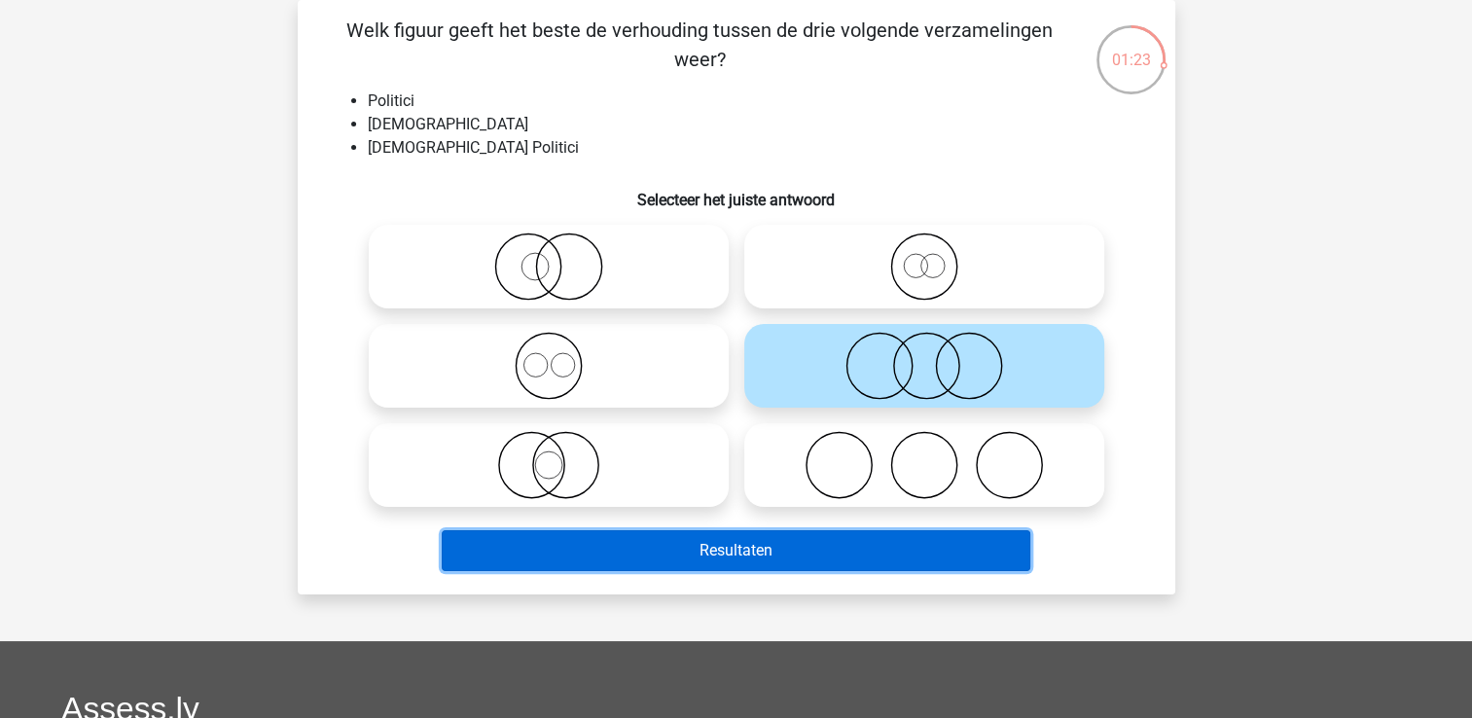
click at [824, 549] on button "Resultaten" at bounding box center [736, 550] width 589 height 41
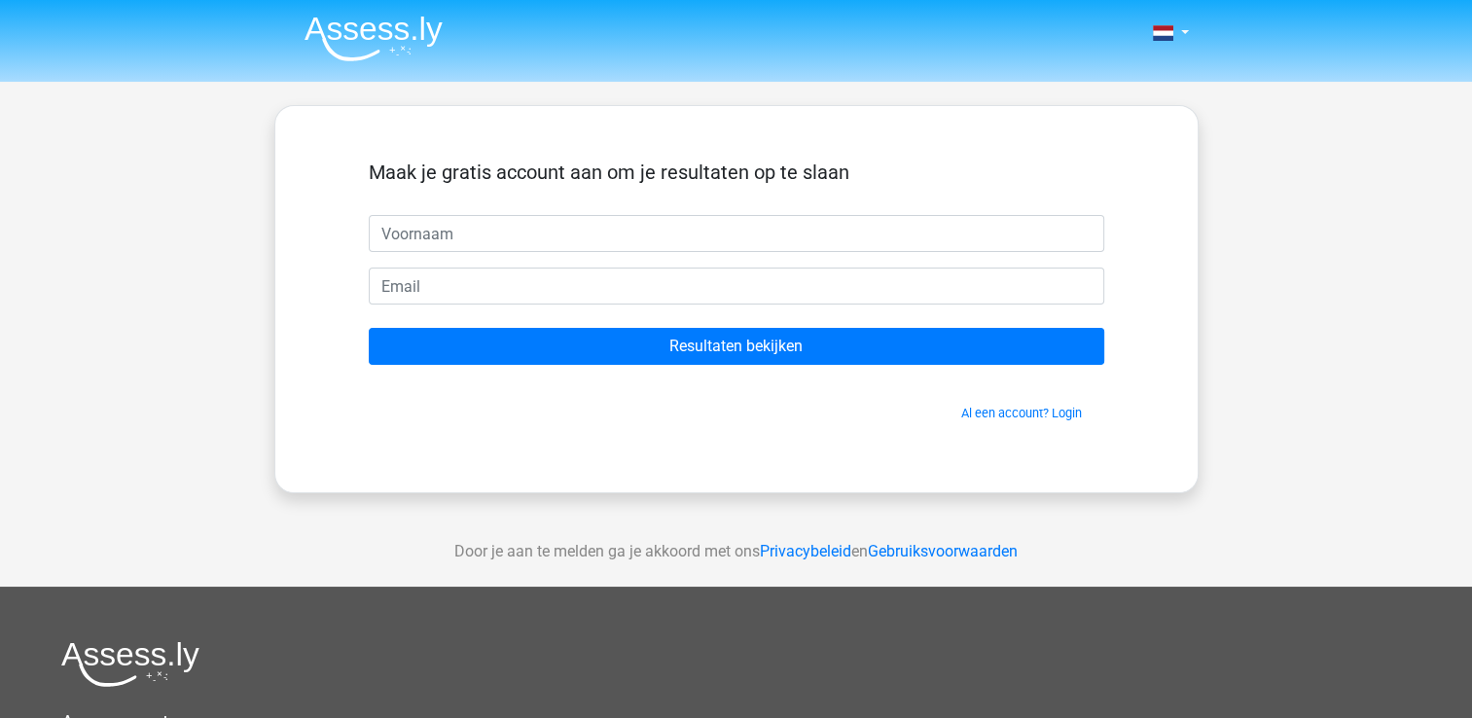
click at [668, 224] on input "text" at bounding box center [737, 233] width 736 height 37
type input "Jayden"
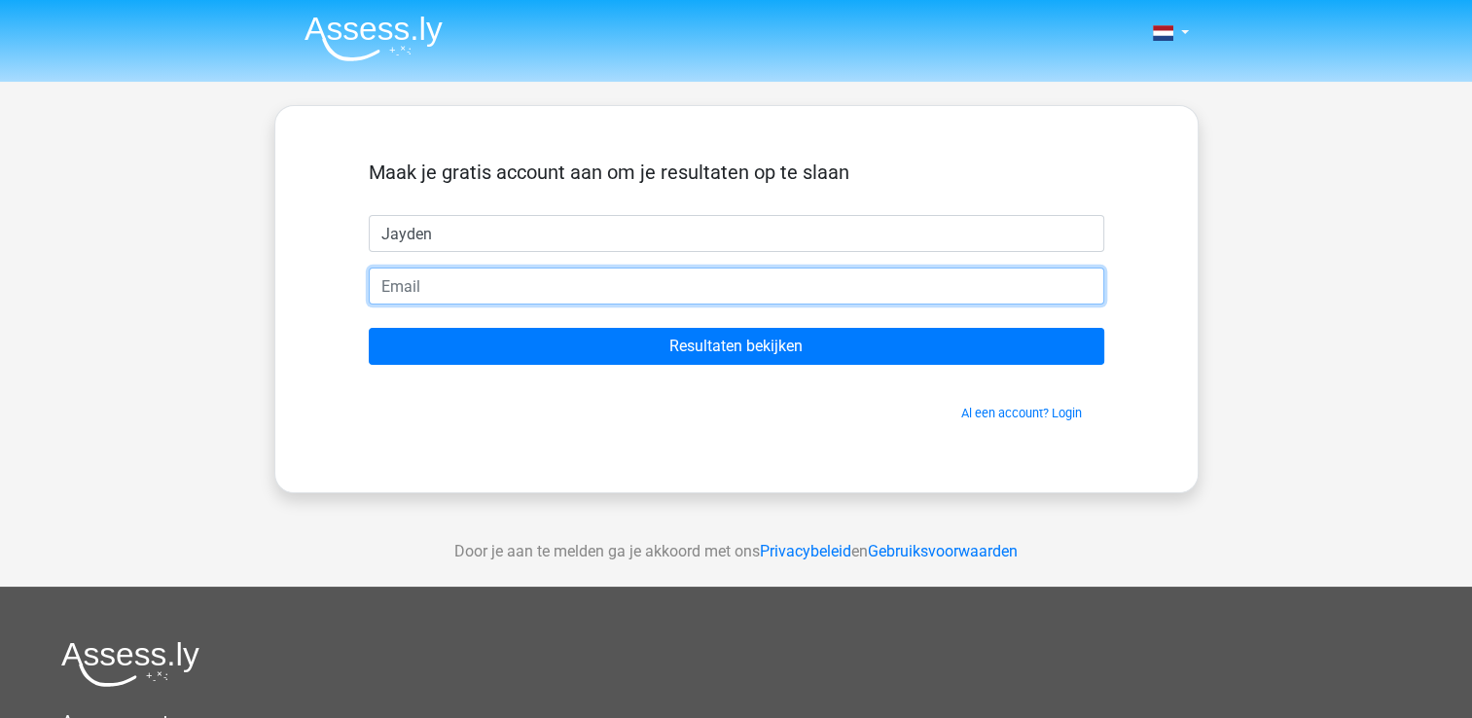
click at [623, 278] on input "email" at bounding box center [737, 286] width 736 height 37
type input "[EMAIL_ADDRESS][DOMAIN_NAME]"
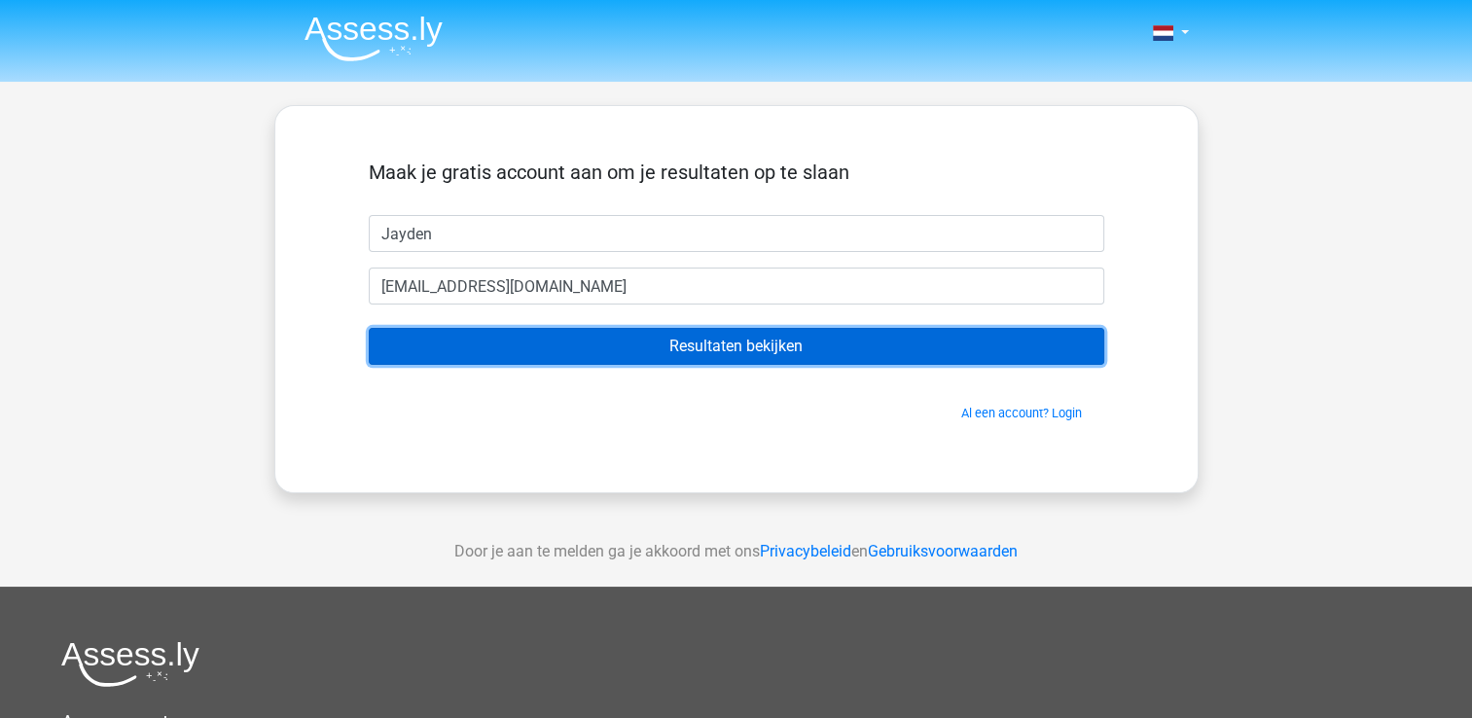
click at [606, 352] on input "Resultaten bekijken" at bounding box center [737, 346] width 736 height 37
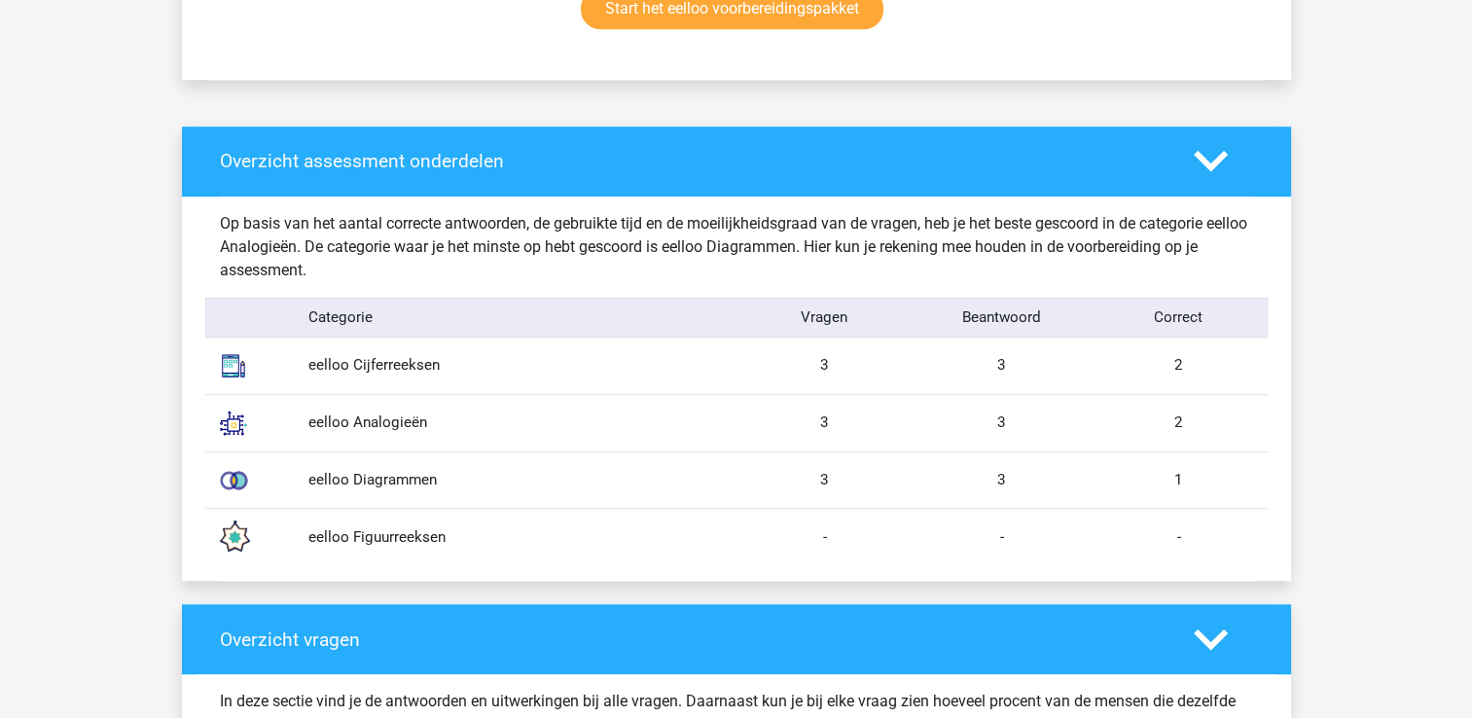
scroll to position [1415, 0]
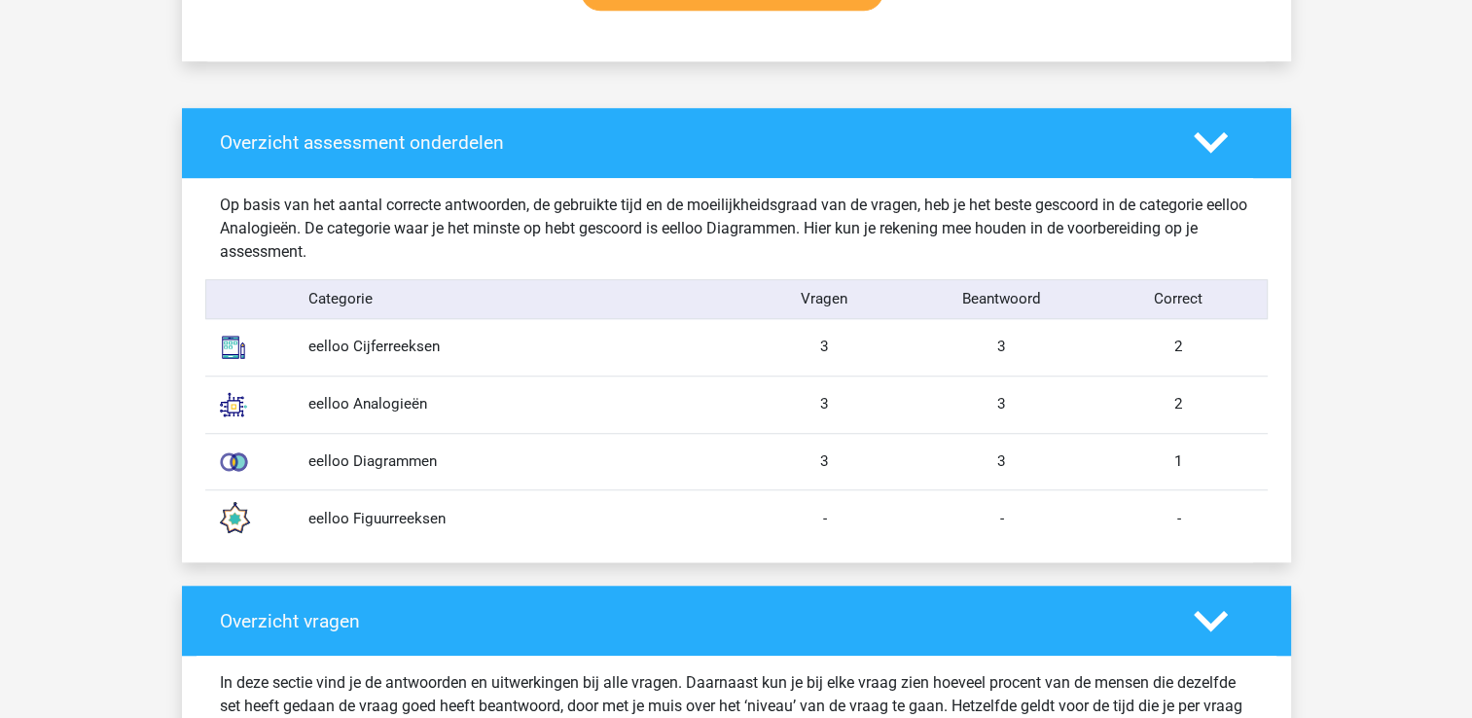
click at [683, 379] on div "eelloo Analogieën 3 3 2" at bounding box center [736, 404] width 1062 height 57
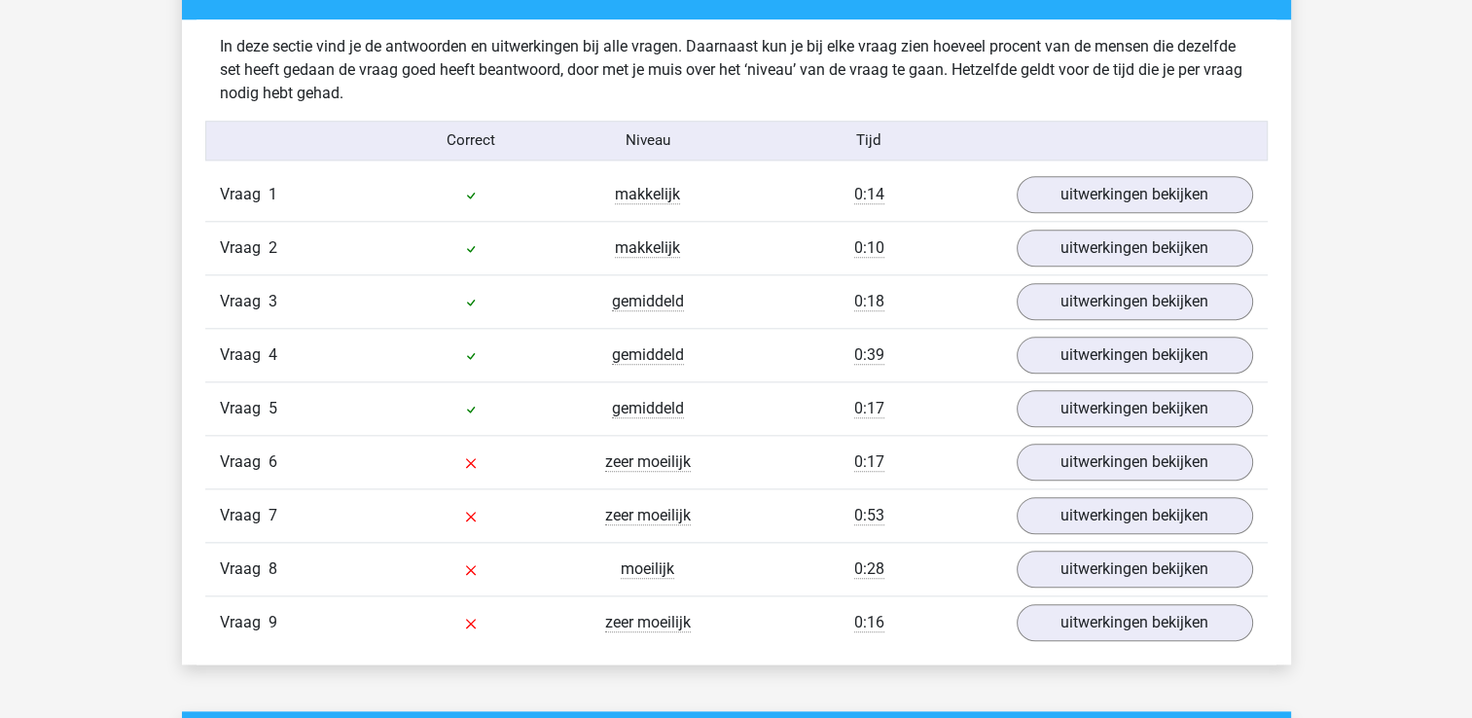
scroll to position [2055, 0]
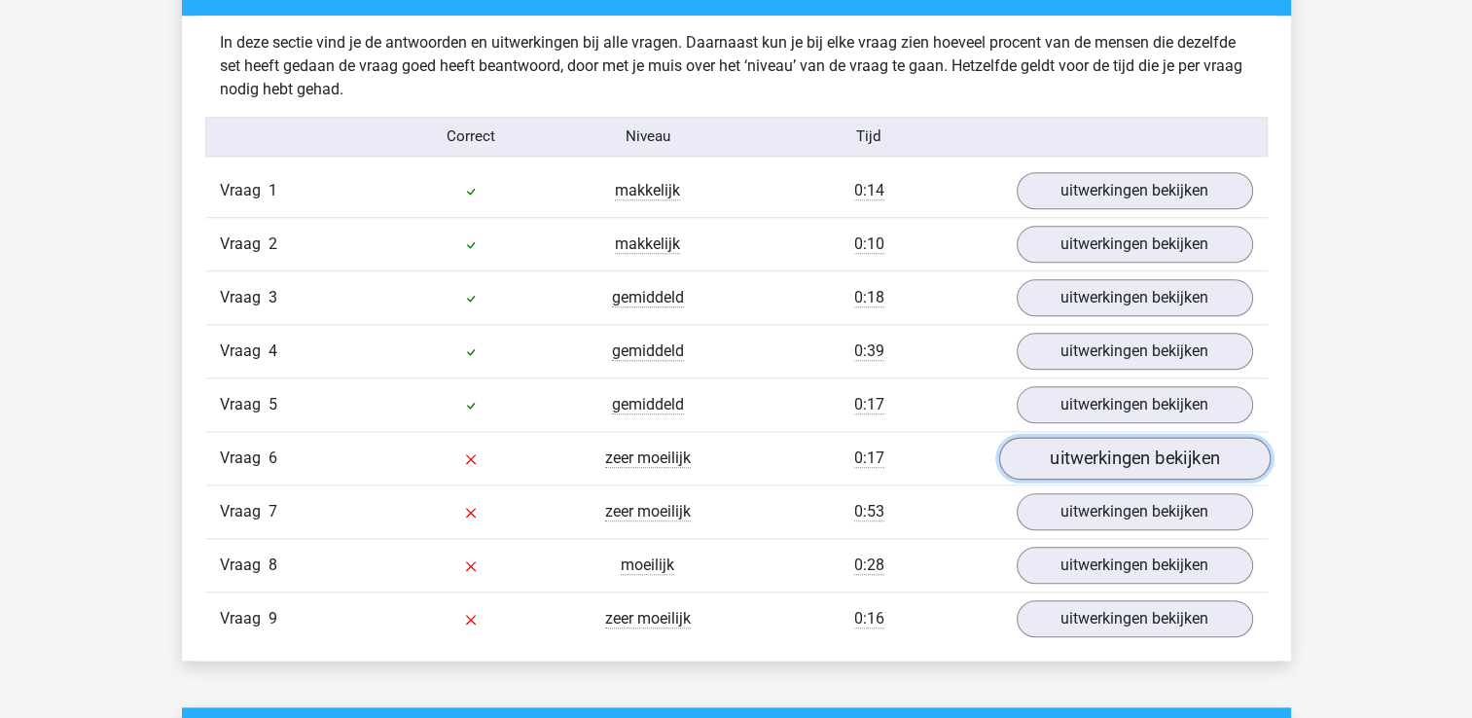
click at [1116, 445] on link "uitwerkingen bekijken" at bounding box center [1133, 458] width 271 height 43
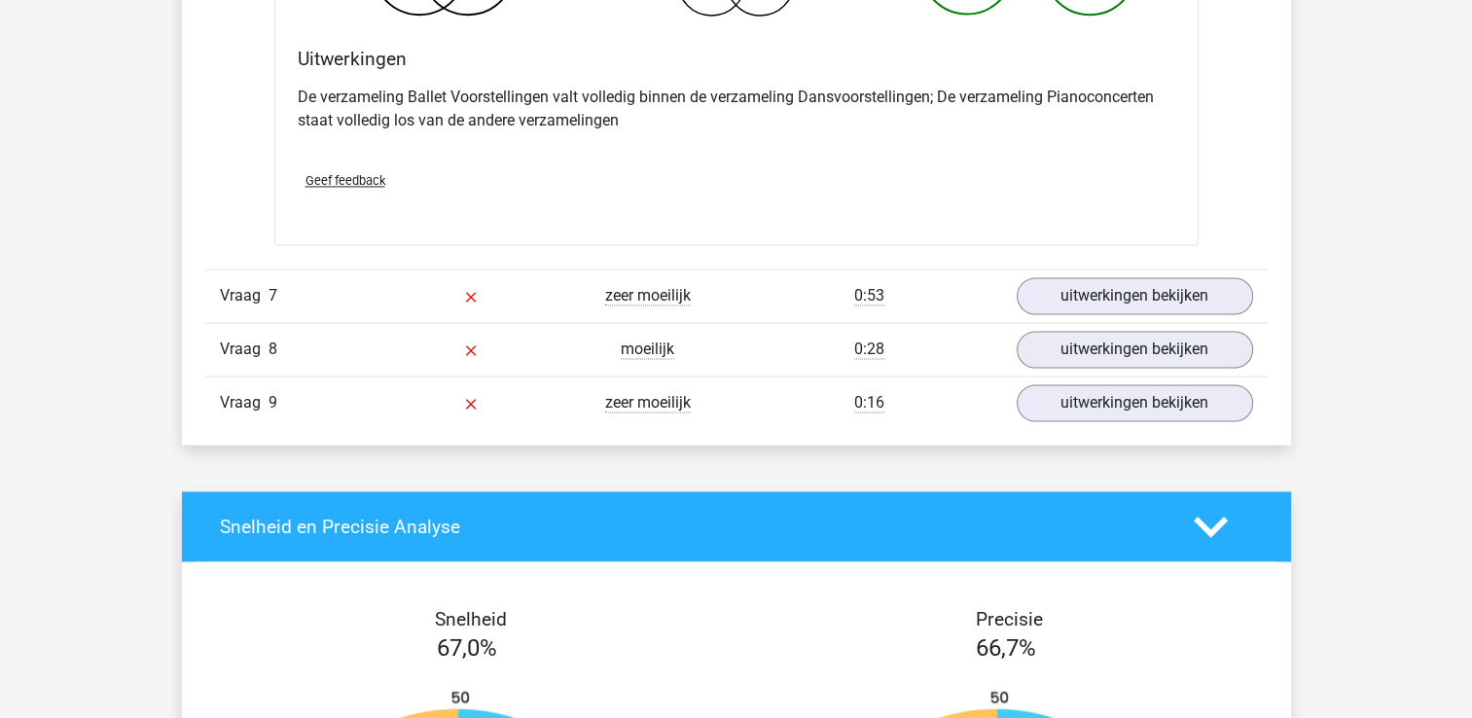
scroll to position [3020, 0]
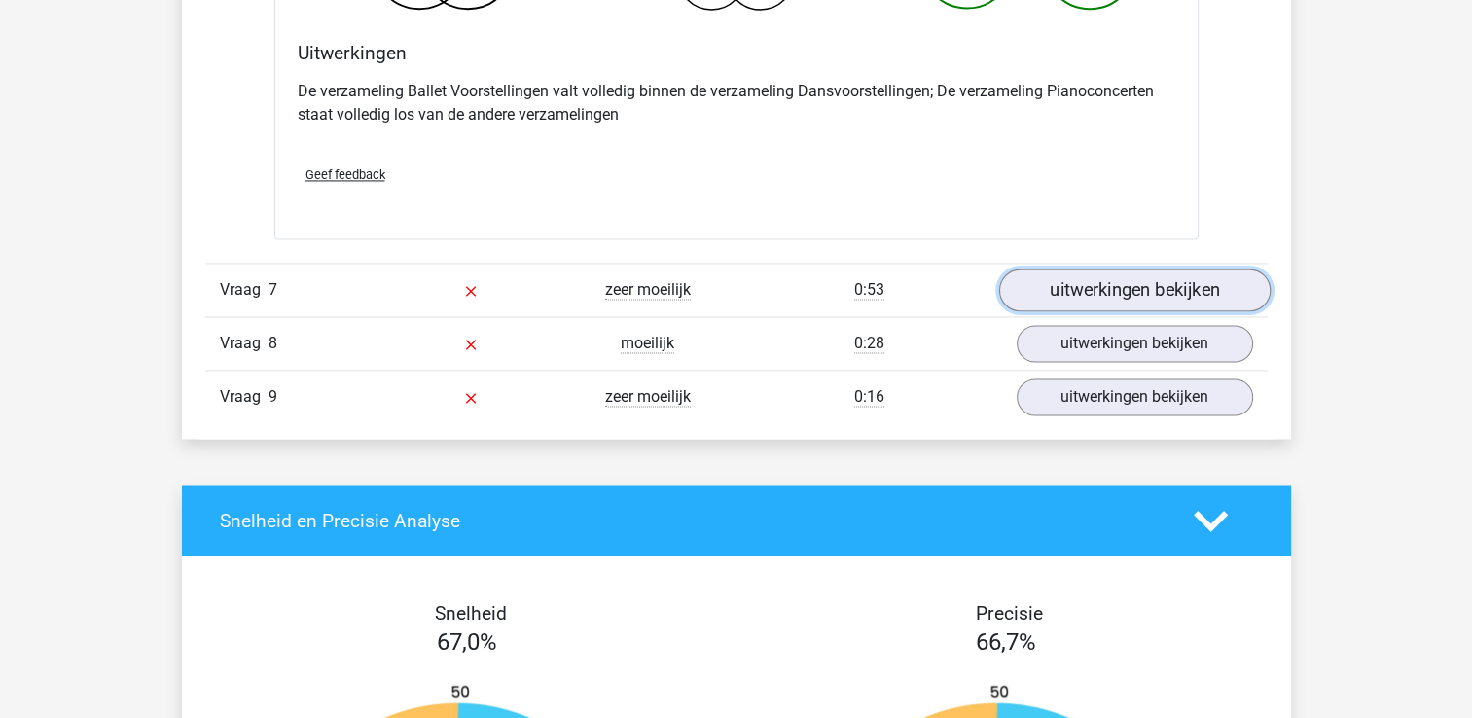
click at [1048, 294] on link "uitwerkingen bekijken" at bounding box center [1133, 290] width 271 height 43
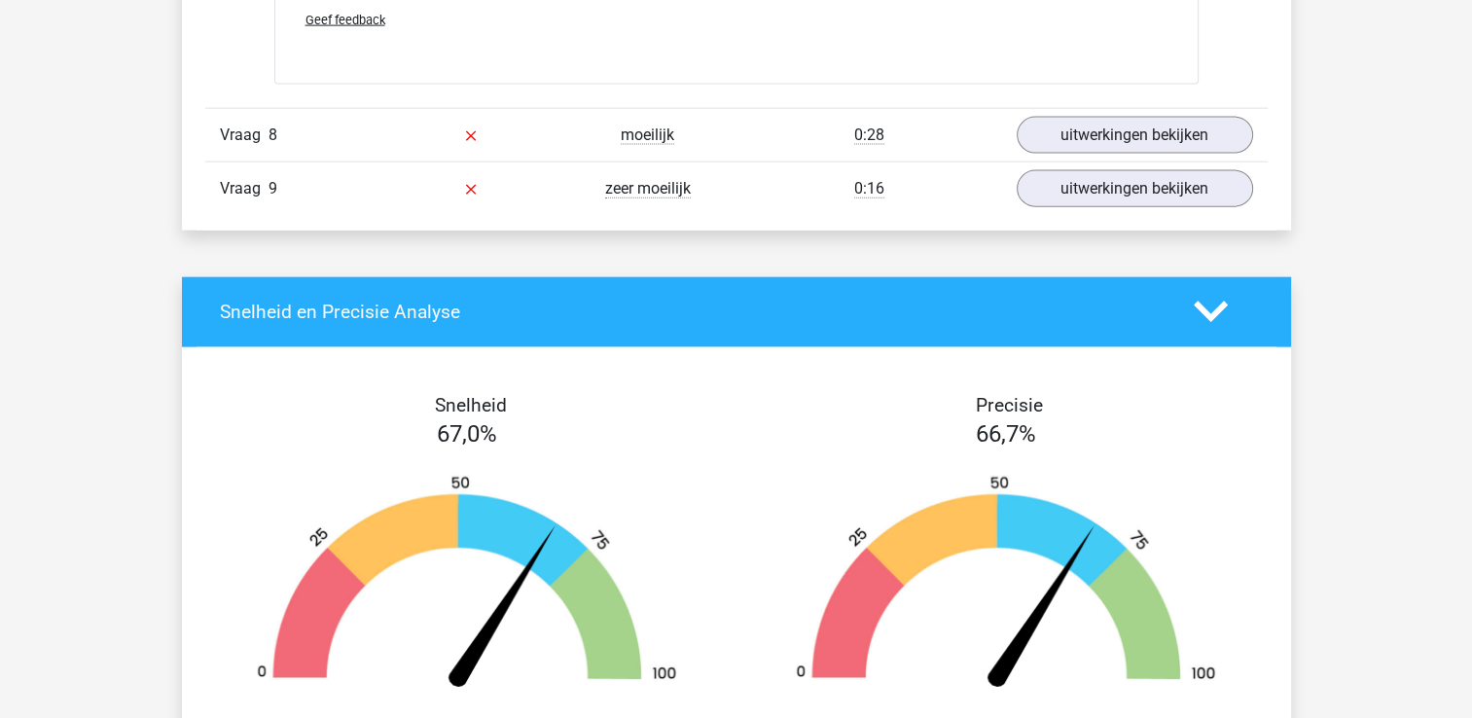
scroll to position [4415, 0]
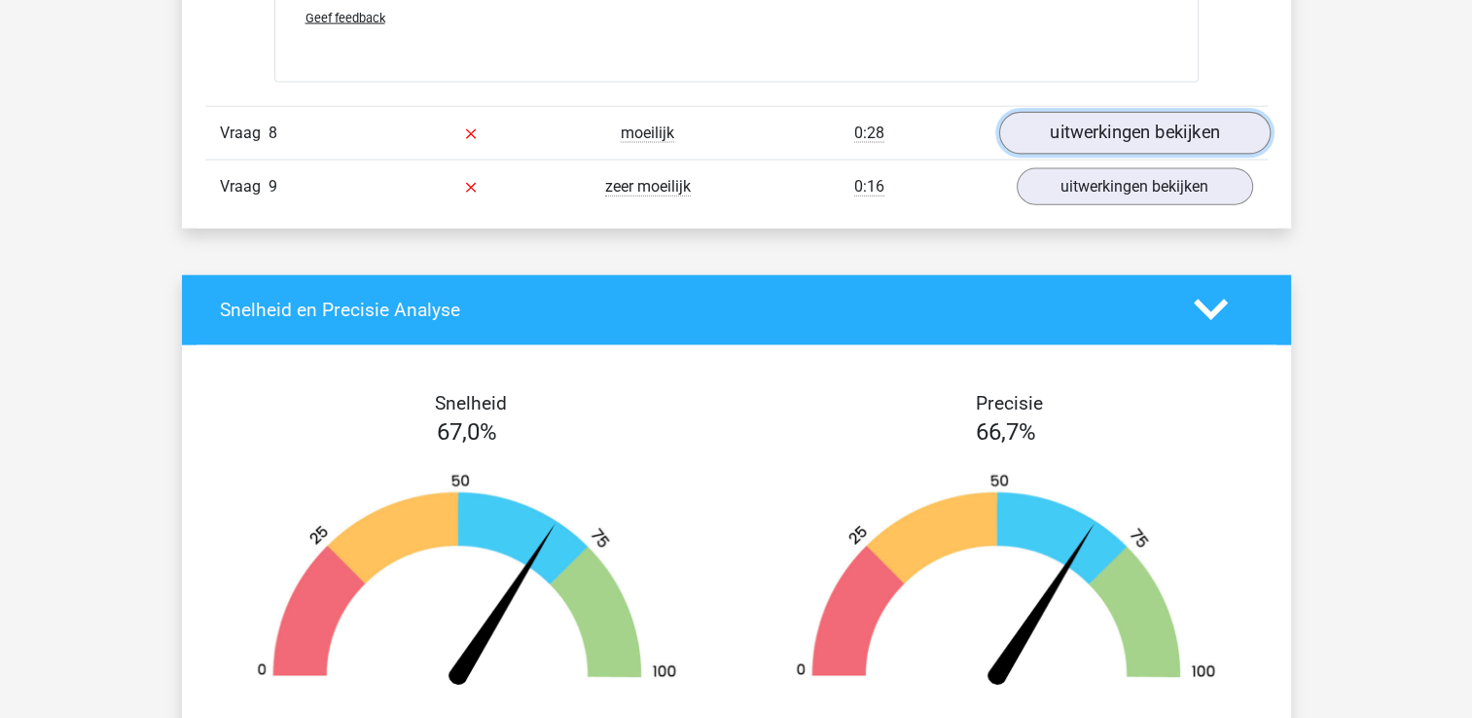
click at [1093, 139] on link "uitwerkingen bekijken" at bounding box center [1133, 133] width 271 height 43
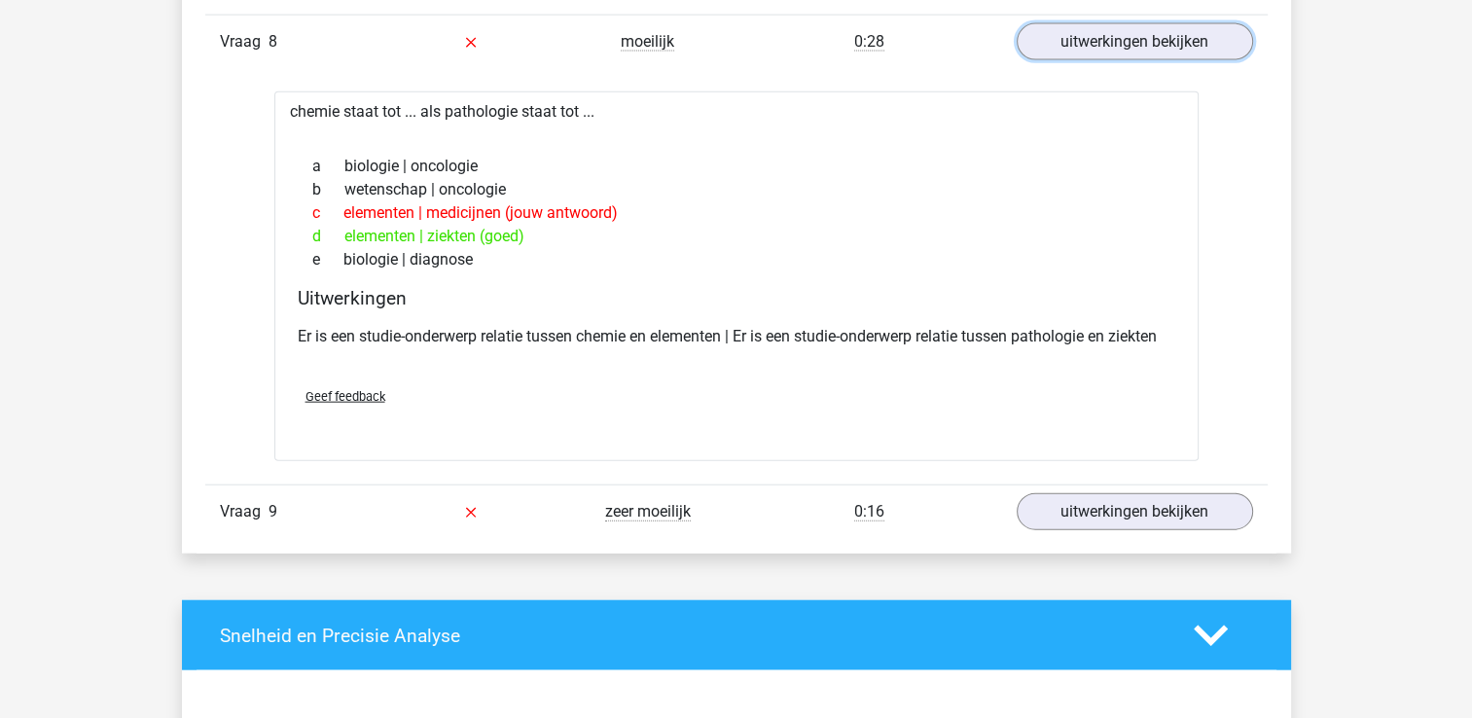
scroll to position [4508, 0]
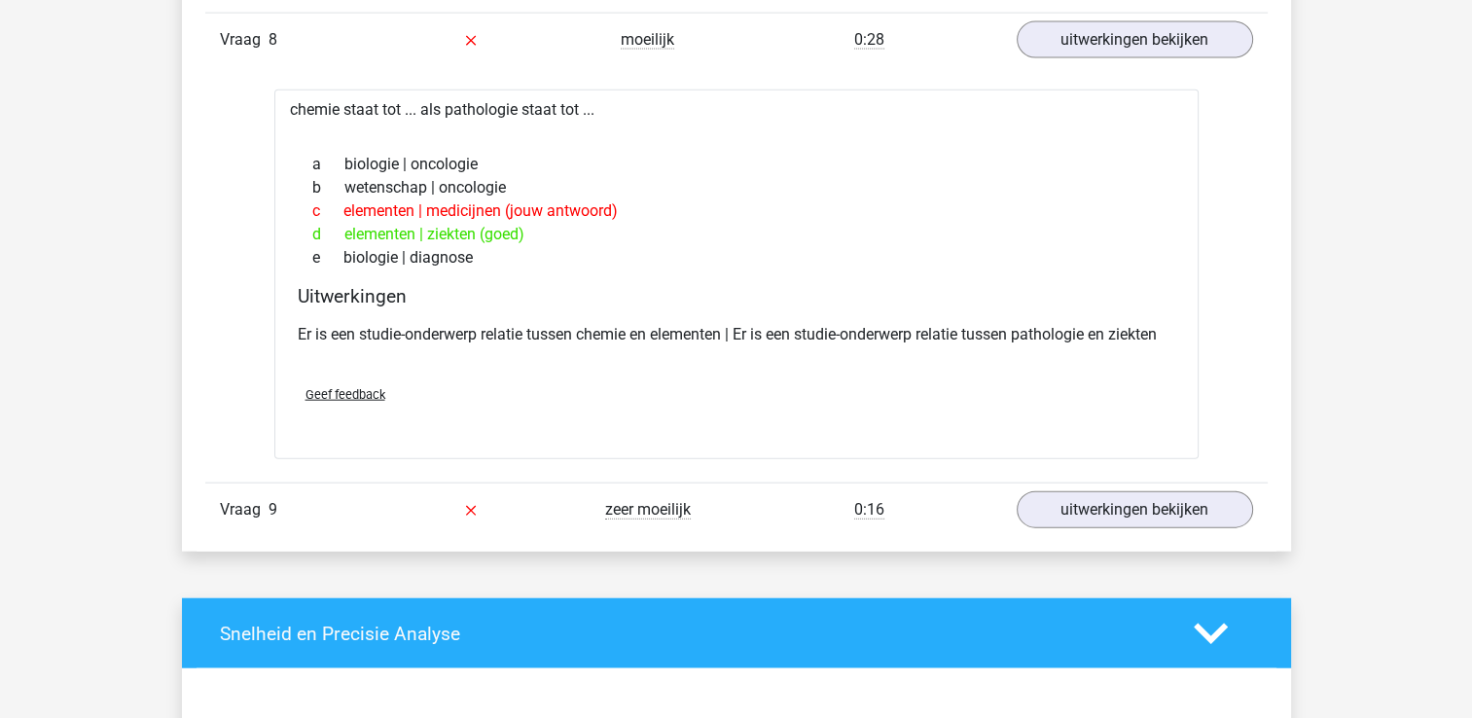
click at [1077, 520] on div "Vraag 9 zeer moeilijk 0:16 uitwerkingen bekijken" at bounding box center [736, 510] width 1062 height 54
click at [1033, 489] on link "uitwerkingen bekijken" at bounding box center [1133, 509] width 271 height 43
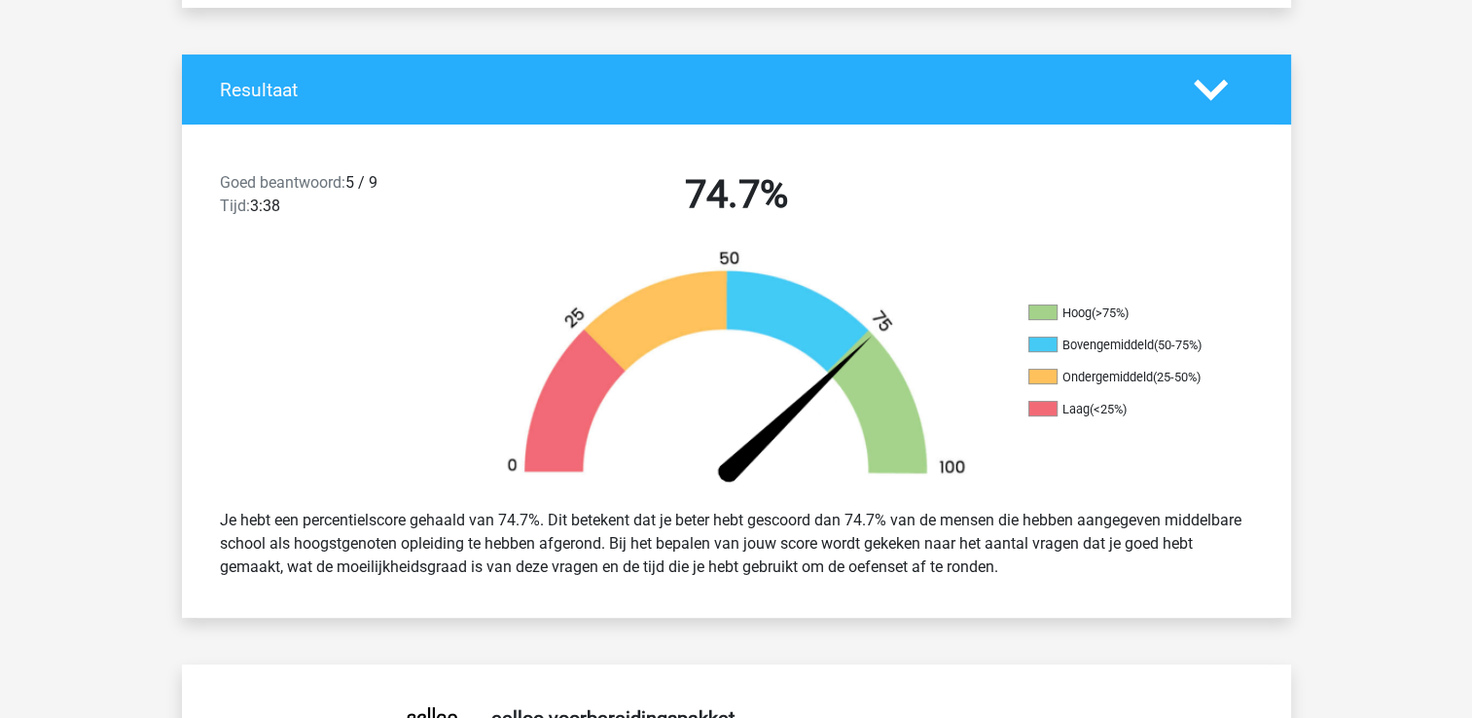
scroll to position [0, 0]
